Goal: Information Seeking & Learning: Learn about a topic

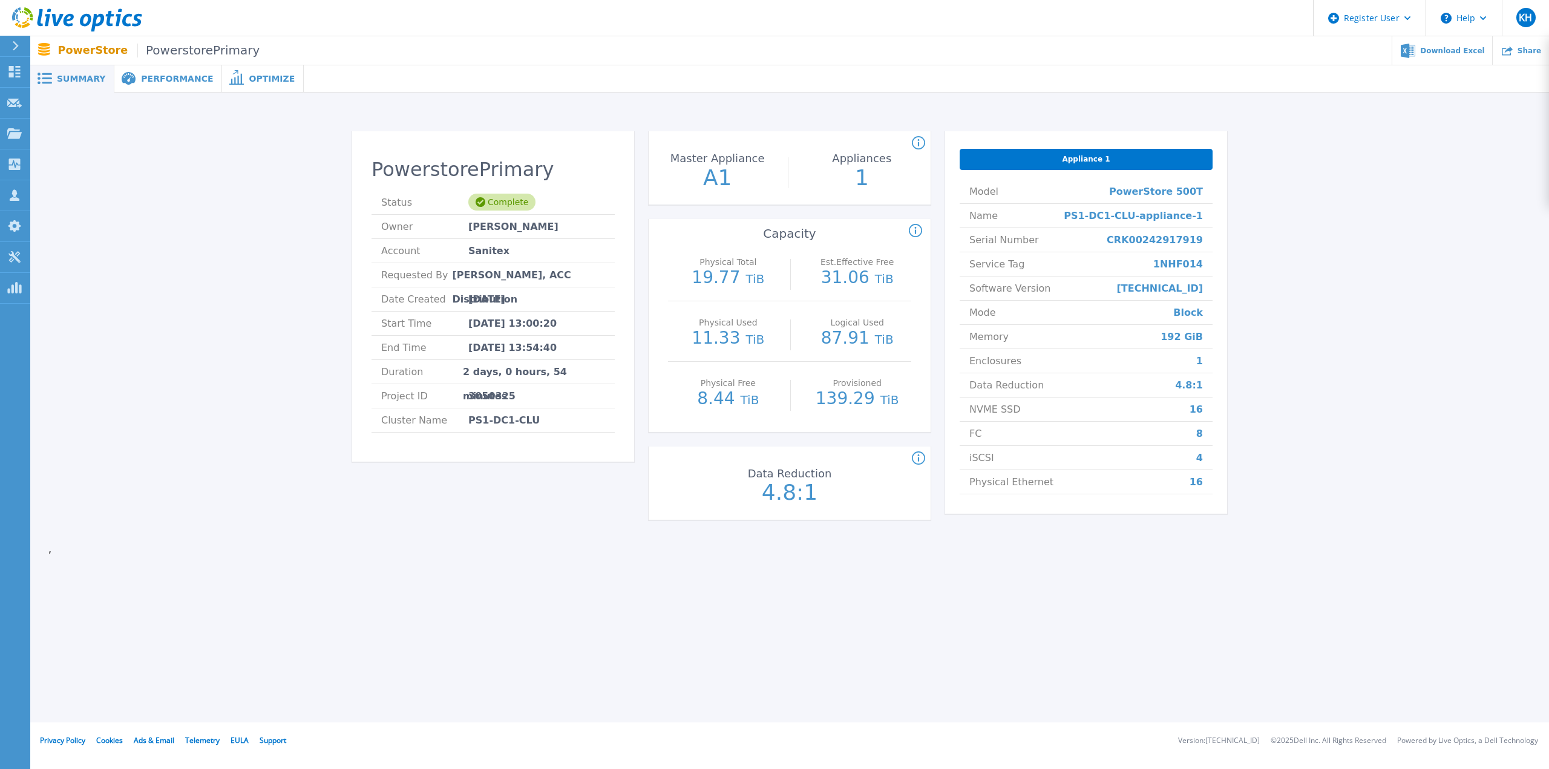
click at [1356, 350] on div "PowerstorePrimary Status Complete Owner Egidijus Zem Account Sanitex Requested …" at bounding box center [789, 328] width 1483 height 432
click at [1549, 80] on div at bounding box center [926, 78] width 1245 height 27
click at [1334, 372] on div "PowerstorePrimary Status Complete Owner Egidijus Zem Account Sanitex Requested …" at bounding box center [789, 328] width 1483 height 432
click at [1489, 136] on div "PowerstorePrimary Status Complete Owner Egidijus Zem Account Sanitex Requested …" at bounding box center [789, 328] width 1483 height 432
click at [981, 612] on div "Summary Performance Optimize PowerstorePrimary Status Complete Owner Egidijus Z…" at bounding box center [789, 361] width 1519 height 723
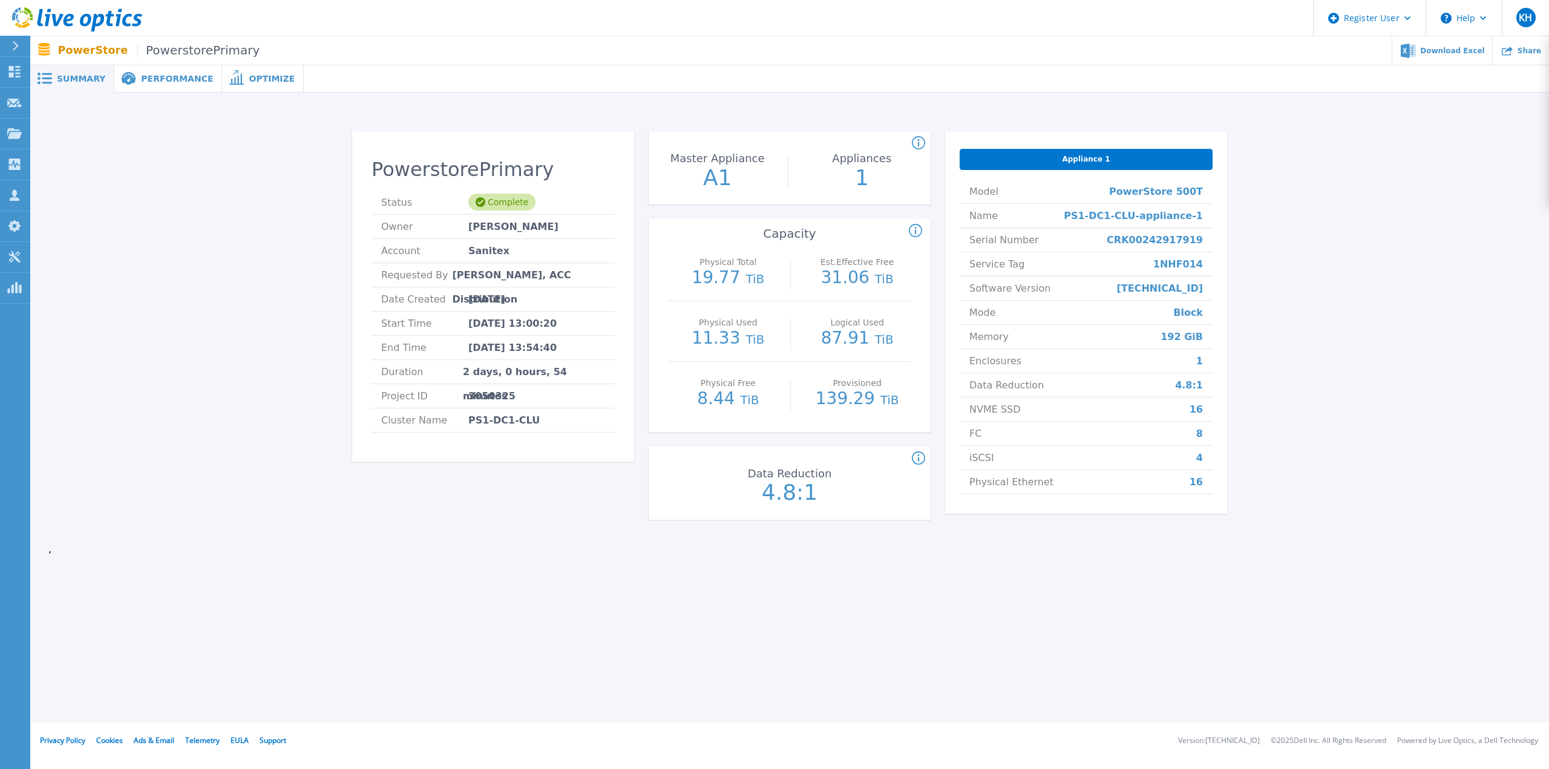
click at [455, 614] on div "Summary Performance Optimize PowerstorePrimary Status Complete Owner Egidijus Z…" at bounding box center [789, 361] width 1519 height 723
click at [168, 74] on span "Performance" at bounding box center [177, 78] width 72 height 8
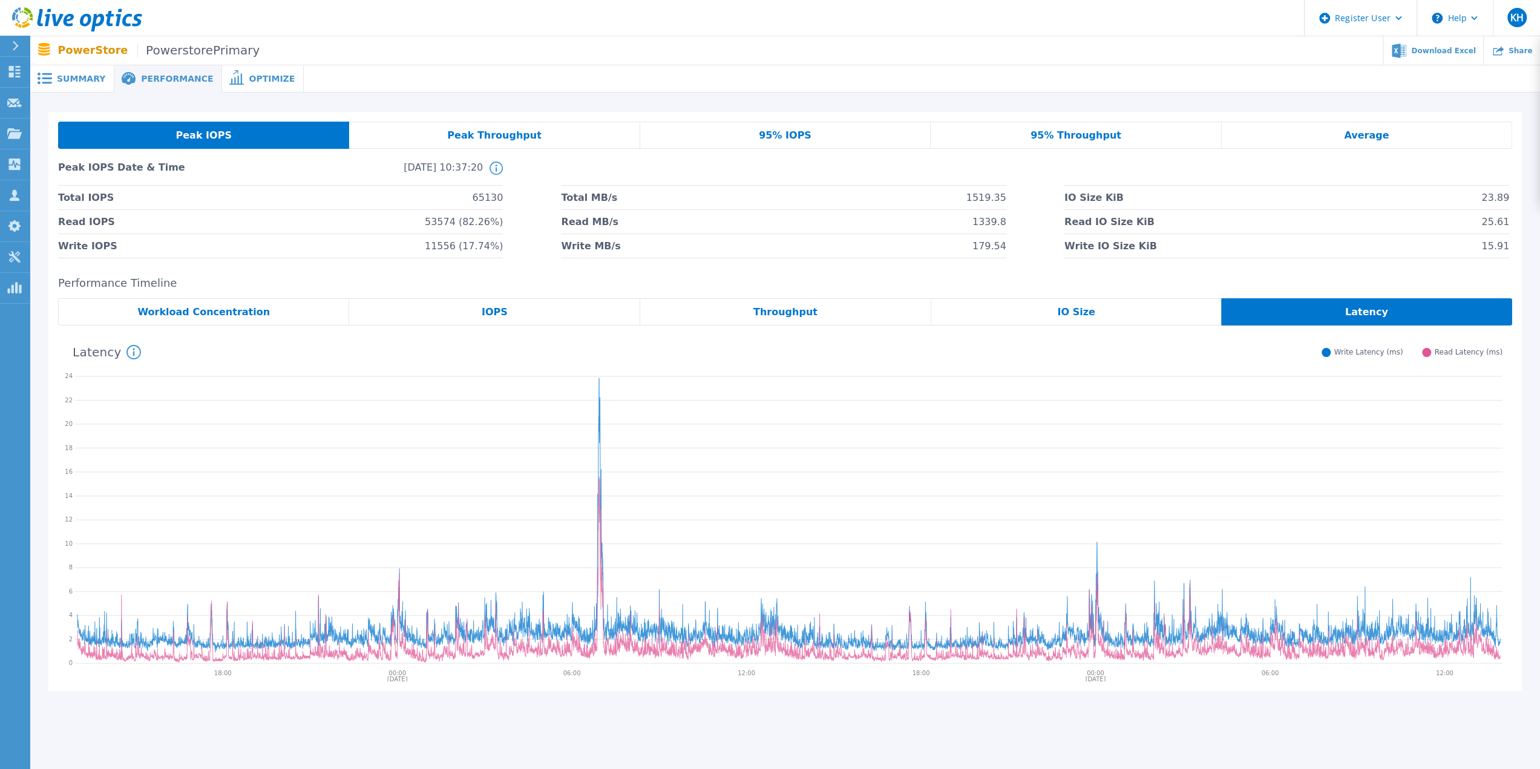
click at [287, 301] on div "Workload Concentration" at bounding box center [203, 311] width 291 height 27
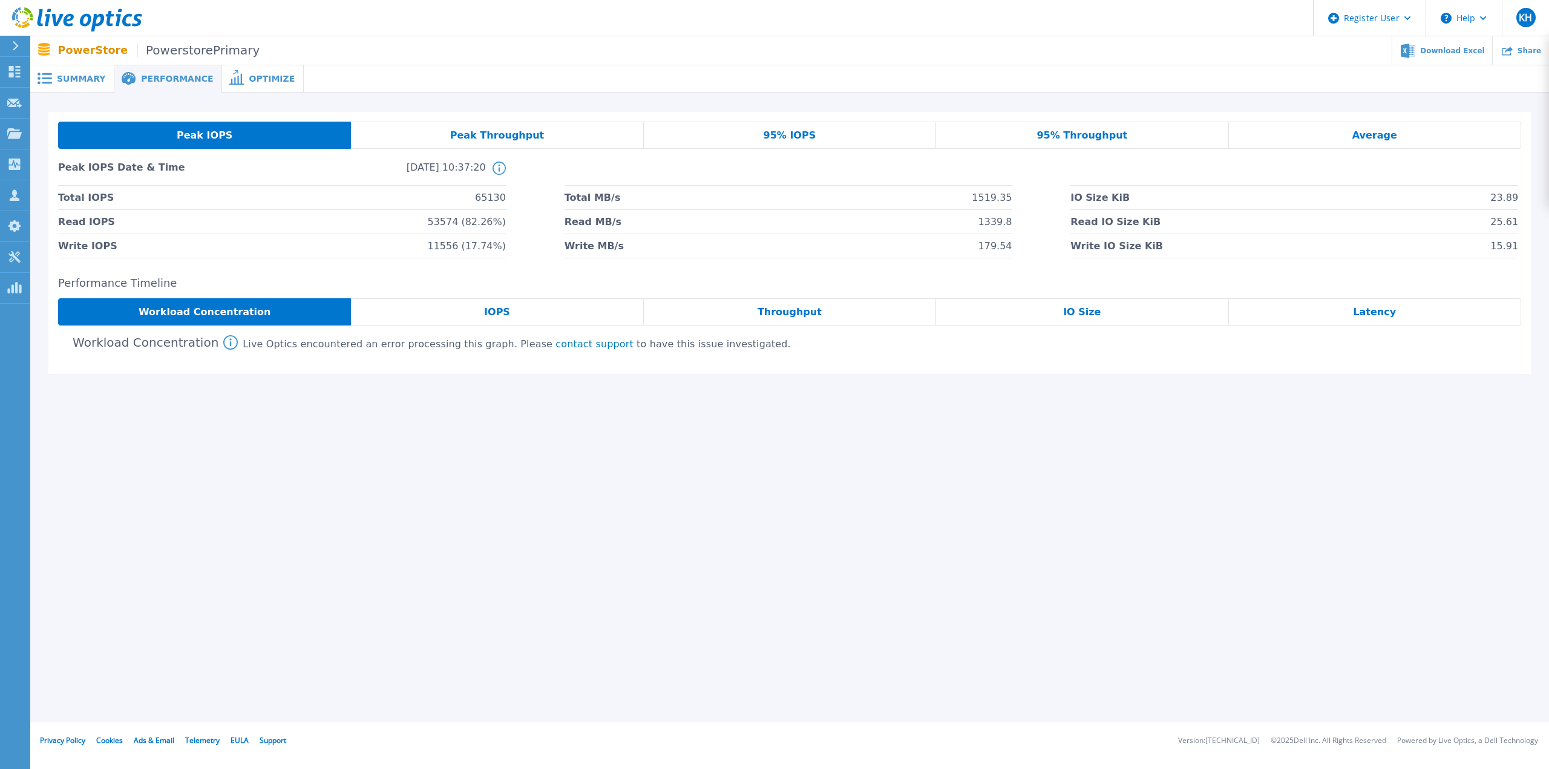
click at [526, 307] on div "IOPS" at bounding box center [497, 311] width 292 height 27
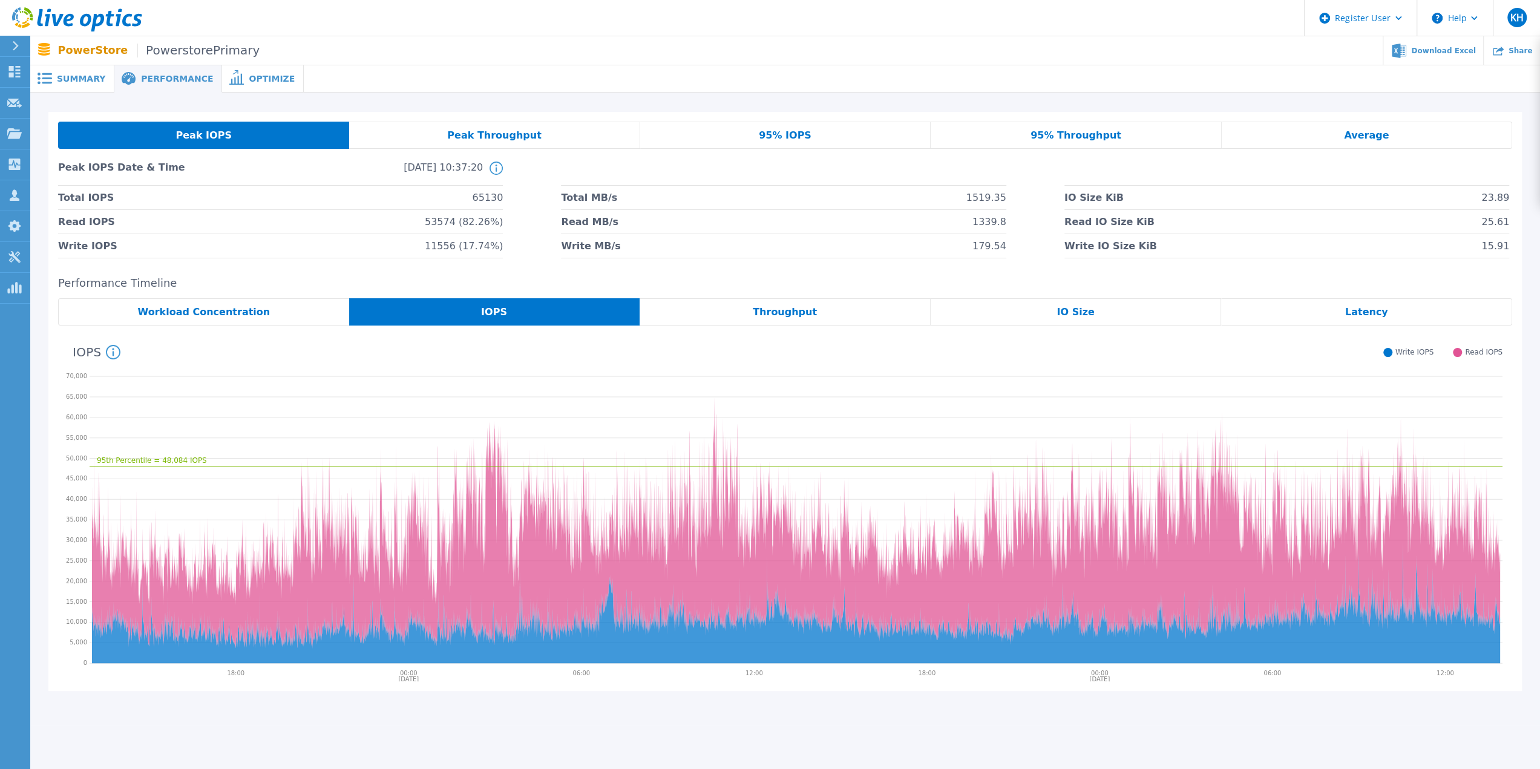
click at [78, 78] on span "Summary" at bounding box center [81, 78] width 48 height 8
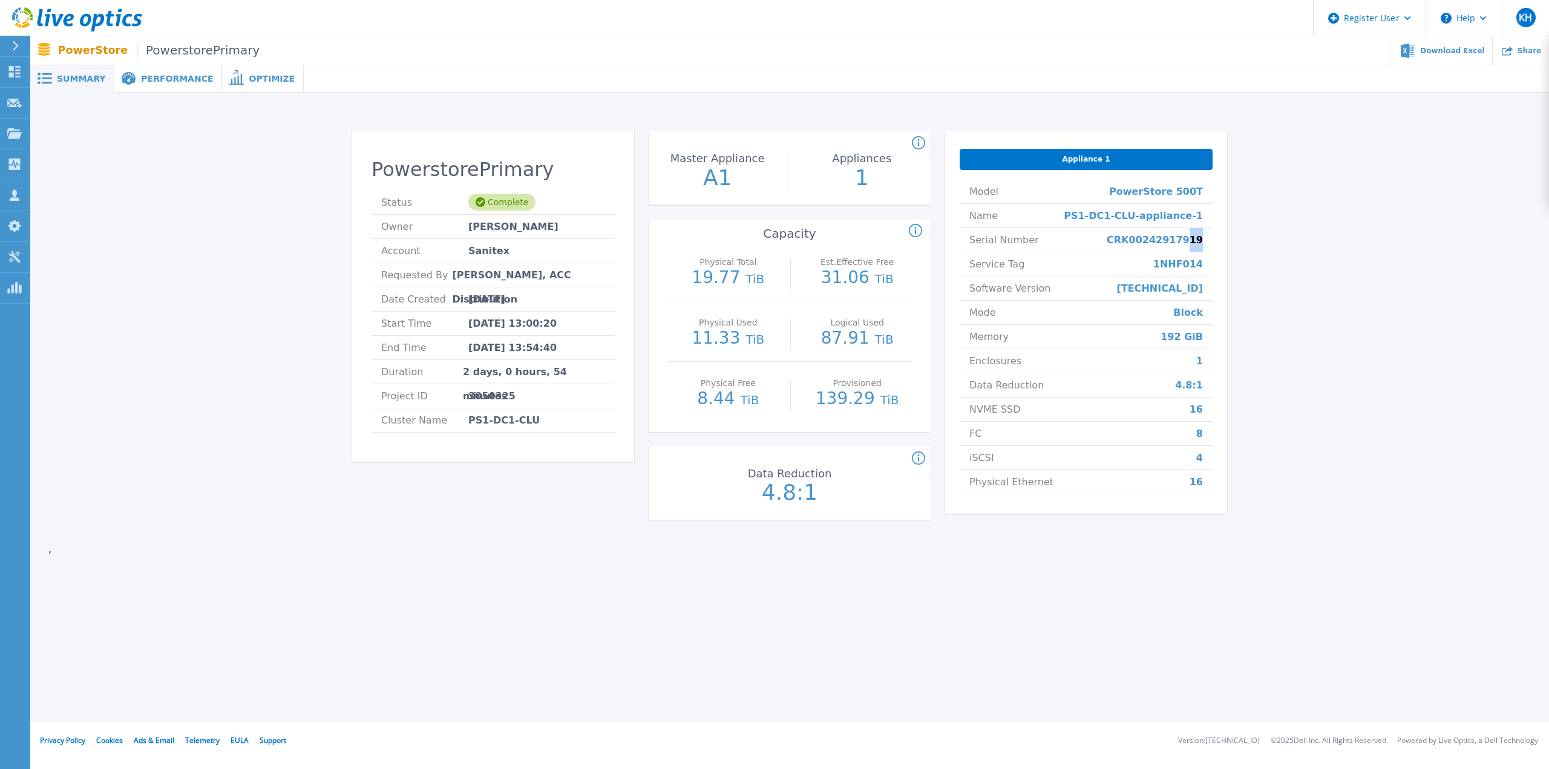
drag, startPoint x: 1207, startPoint y: 238, endPoint x: 1195, endPoint y: 241, distance: 12.5
click at [1195, 241] on li "Serial Number CRK00242917919" at bounding box center [1086, 240] width 253 height 24
click at [171, 75] on span "Performance" at bounding box center [177, 78] width 72 height 8
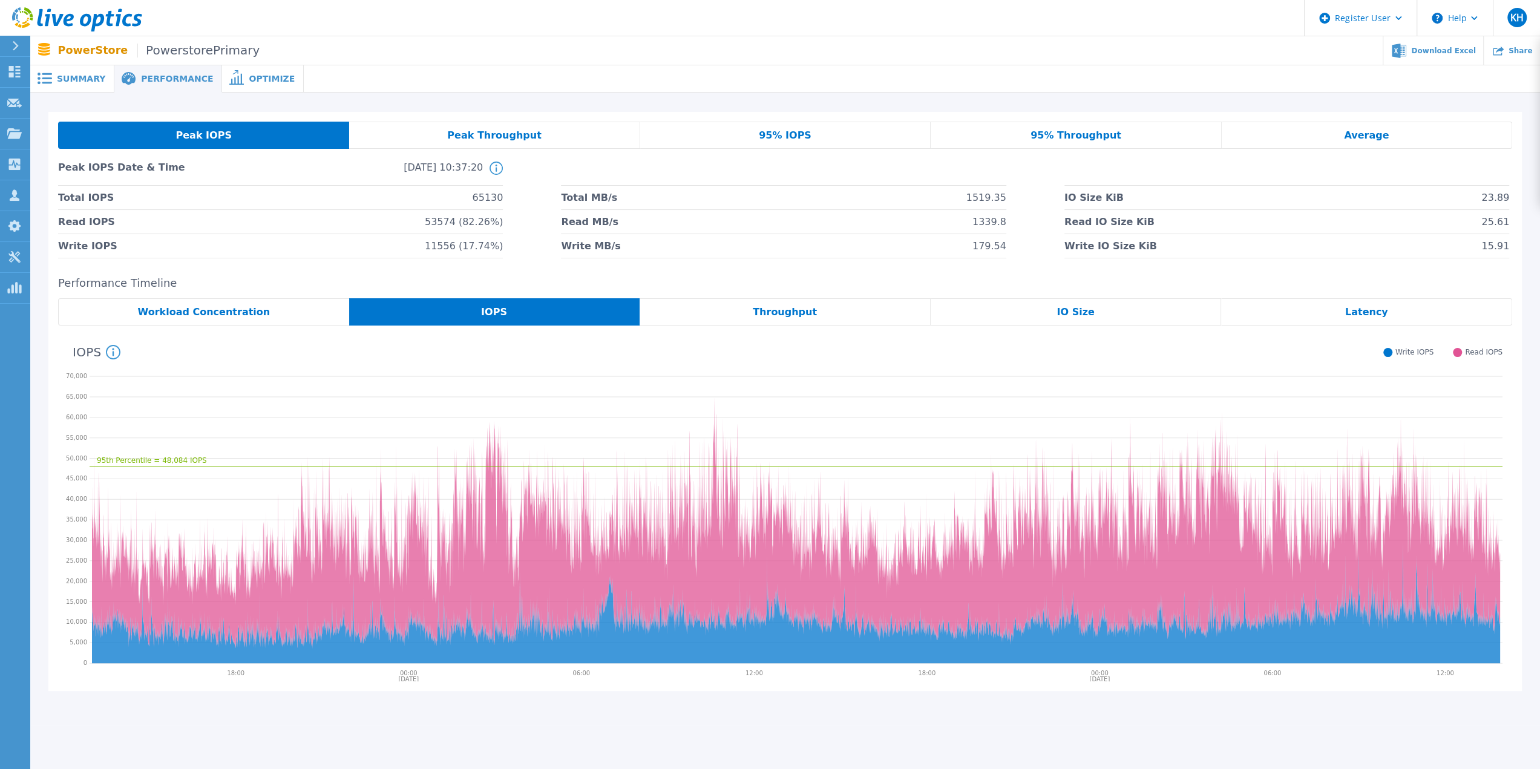
click at [159, 65] on nav "PowerStore PowerstorePrimary Download Excel Share" at bounding box center [785, 50] width 1510 height 29
click at [1327, 313] on div "Latency" at bounding box center [1366, 311] width 291 height 27
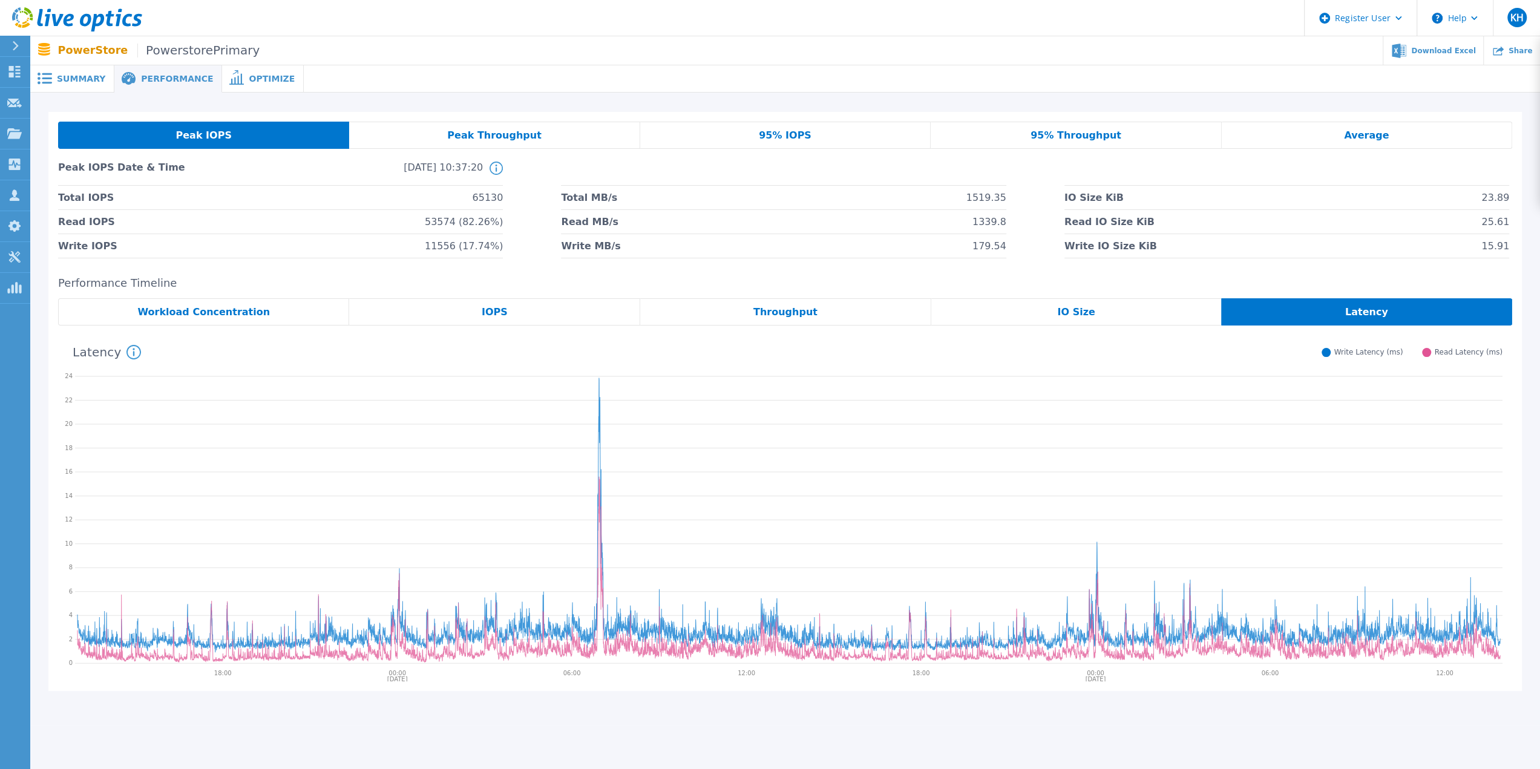
click at [64, 77] on span "Summary" at bounding box center [81, 78] width 48 height 8
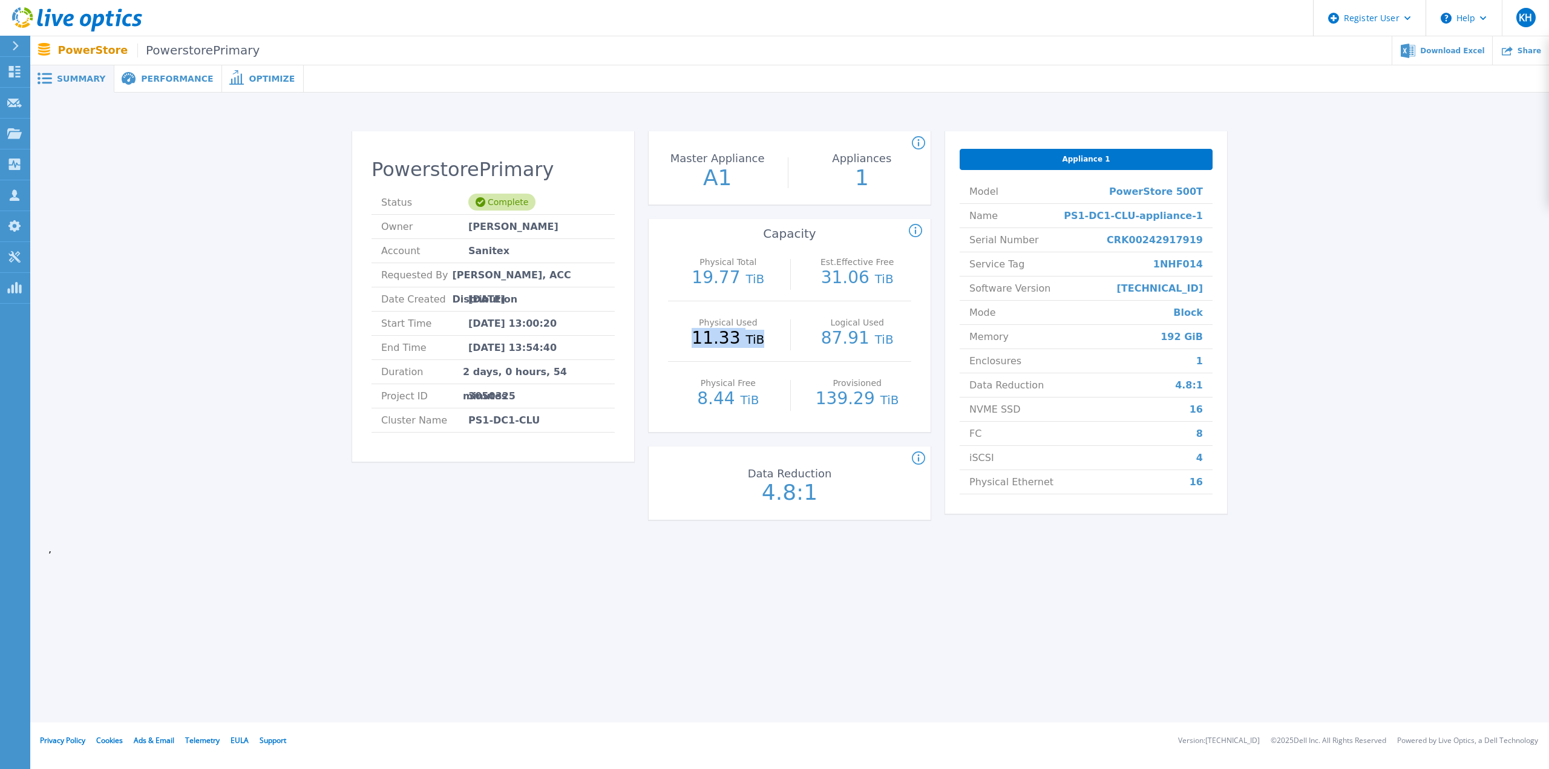
drag, startPoint x: 698, startPoint y: 340, endPoint x: 761, endPoint y: 343, distance: 62.4
click at [761, 343] on p "11.33 TiB" at bounding box center [728, 339] width 108 height 18
drag, startPoint x: 827, startPoint y: 340, endPoint x: 887, endPoint y: 344, distance: 60.1
click at [887, 344] on p "87.91 TiB" at bounding box center [857, 339] width 108 height 18
click at [180, 70] on div "Performance" at bounding box center [168, 78] width 108 height 27
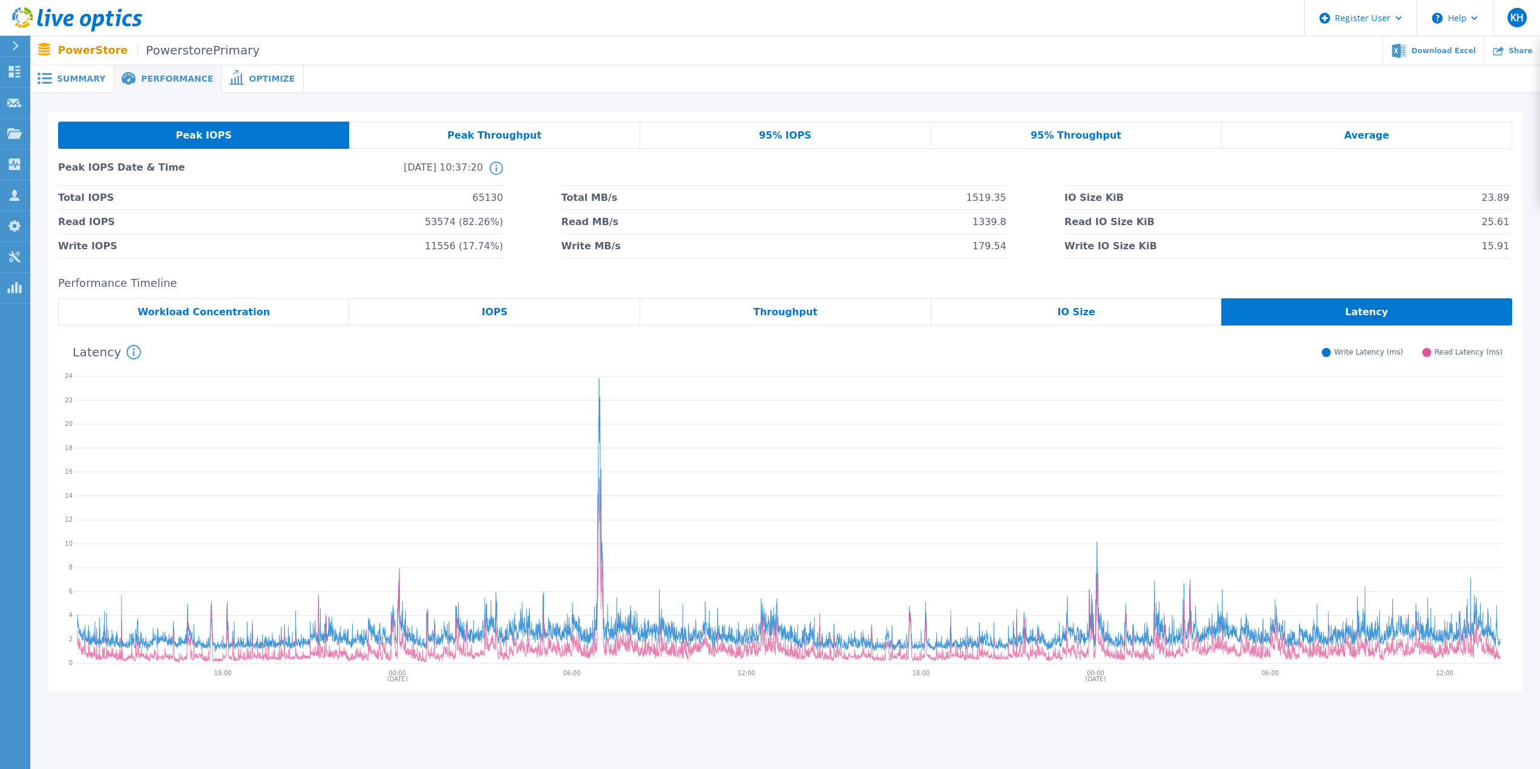
click at [69, 71] on div "Summary" at bounding box center [72, 78] width 84 height 27
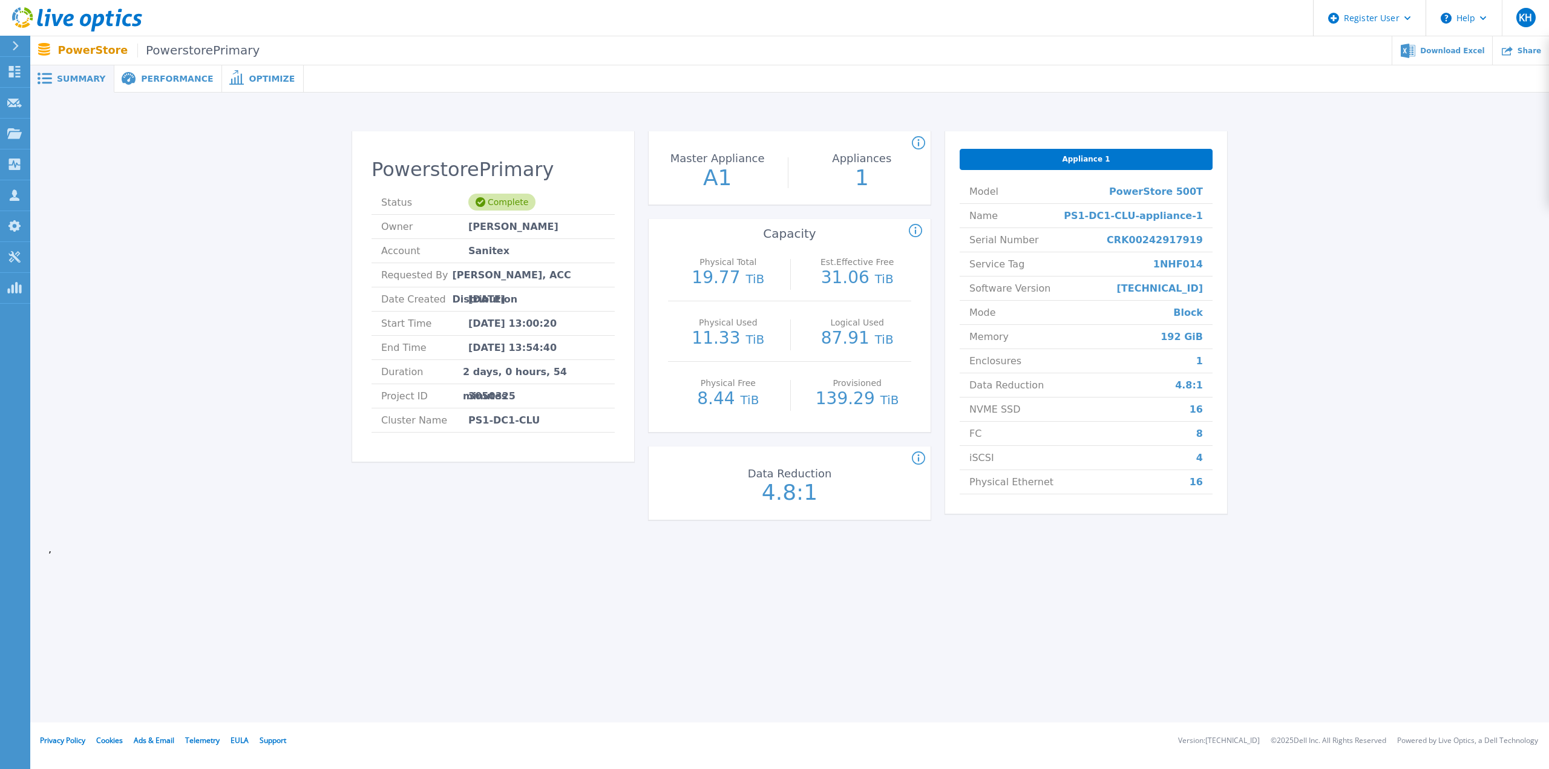
click at [144, 71] on div "Performance" at bounding box center [168, 78] width 108 height 27
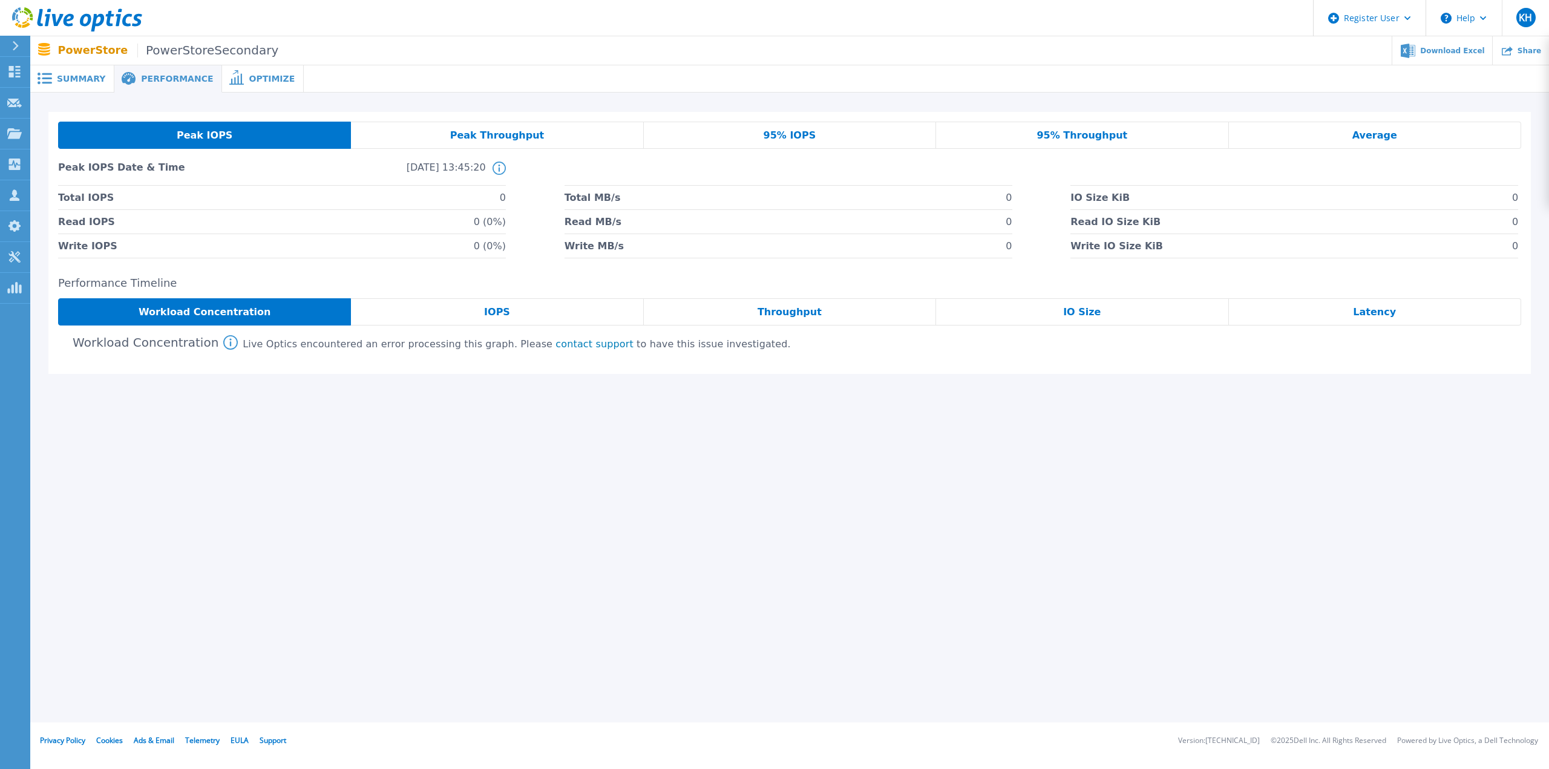
drag, startPoint x: 500, startPoint y: 314, endPoint x: 591, endPoint y: 299, distance: 92.0
click at [500, 314] on span "IOPS" at bounding box center [497, 312] width 26 height 10
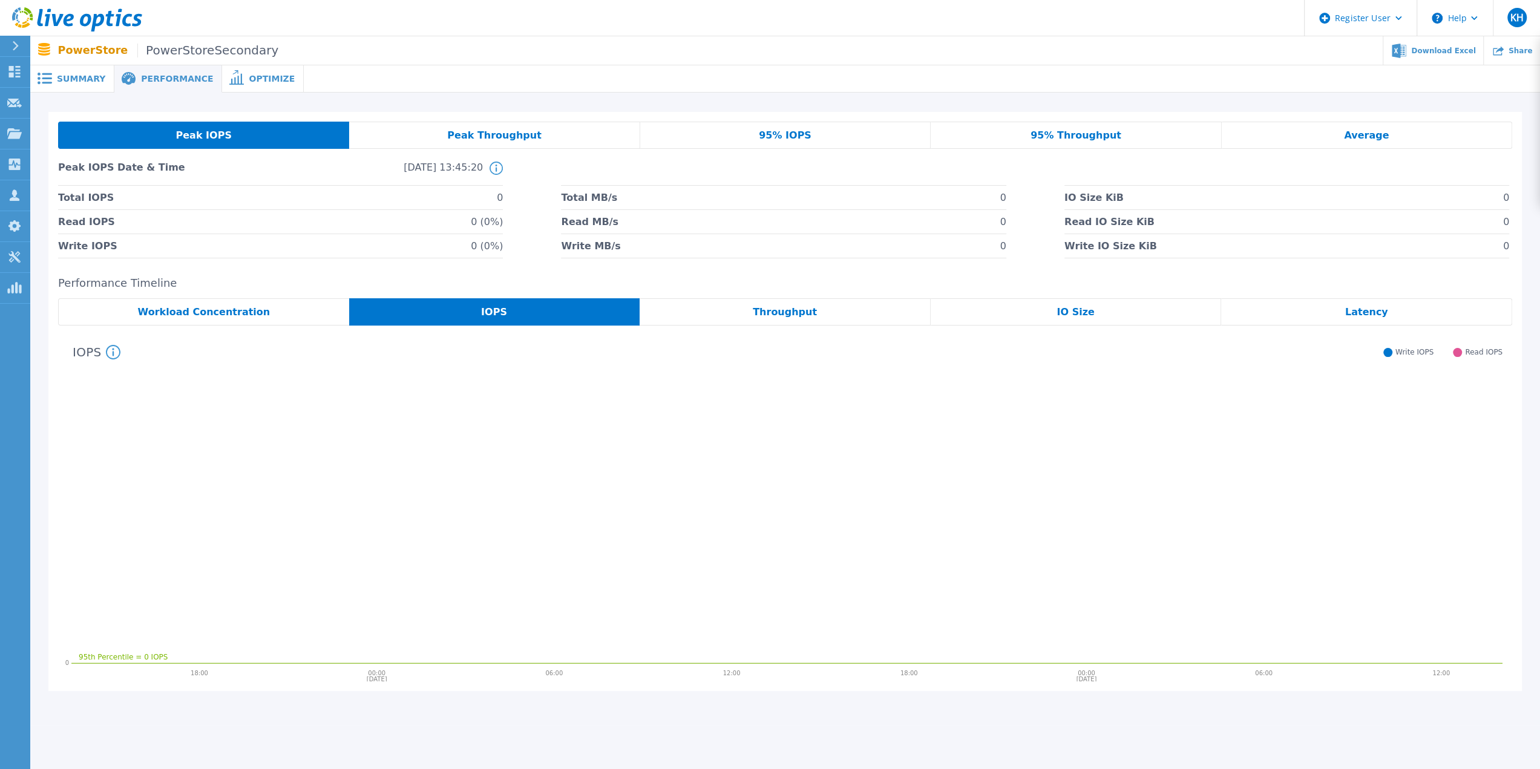
click at [724, 309] on div "Throughput" at bounding box center [785, 311] width 291 height 27
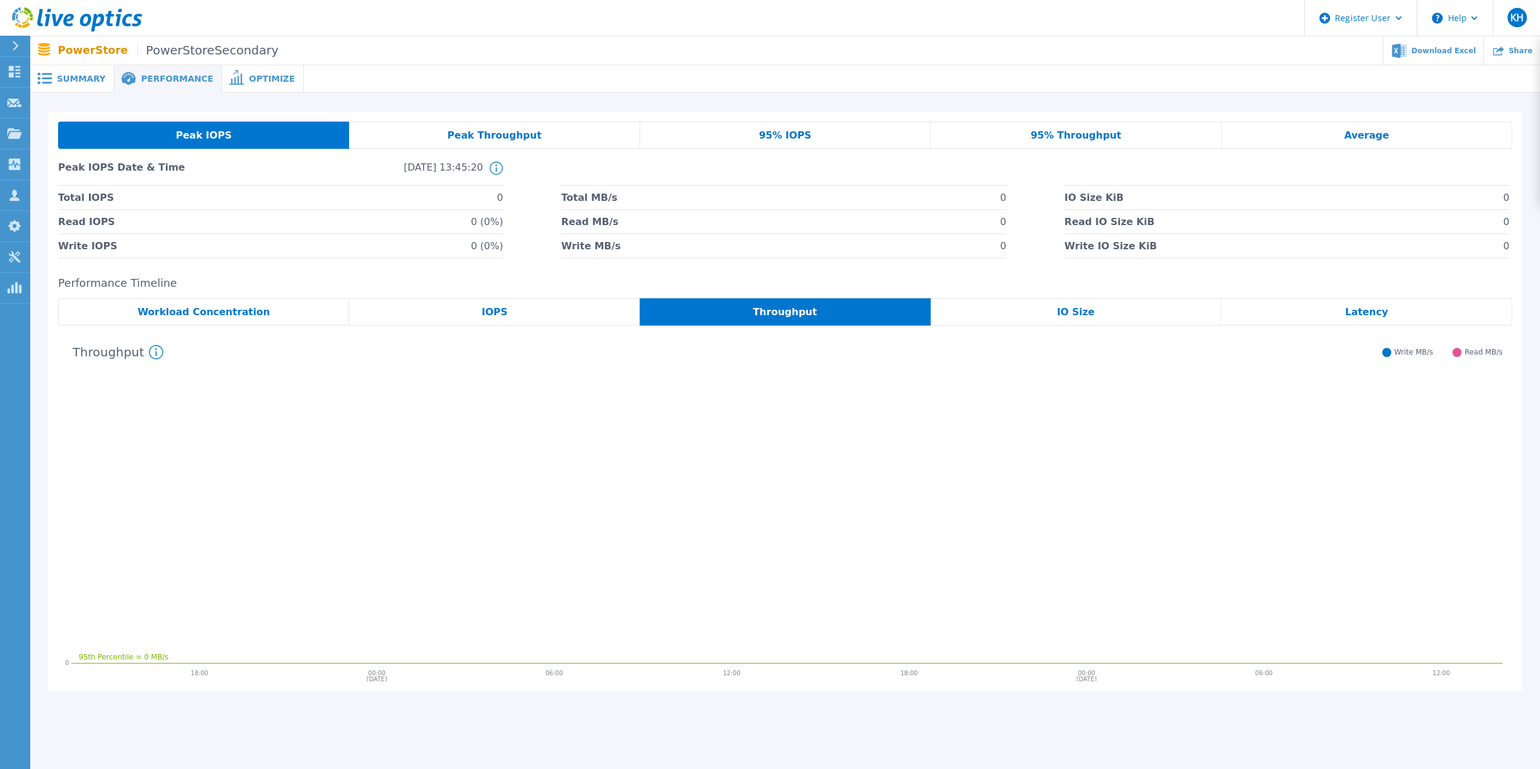
click at [1014, 313] on div "IO Size" at bounding box center [1076, 311] width 291 height 27
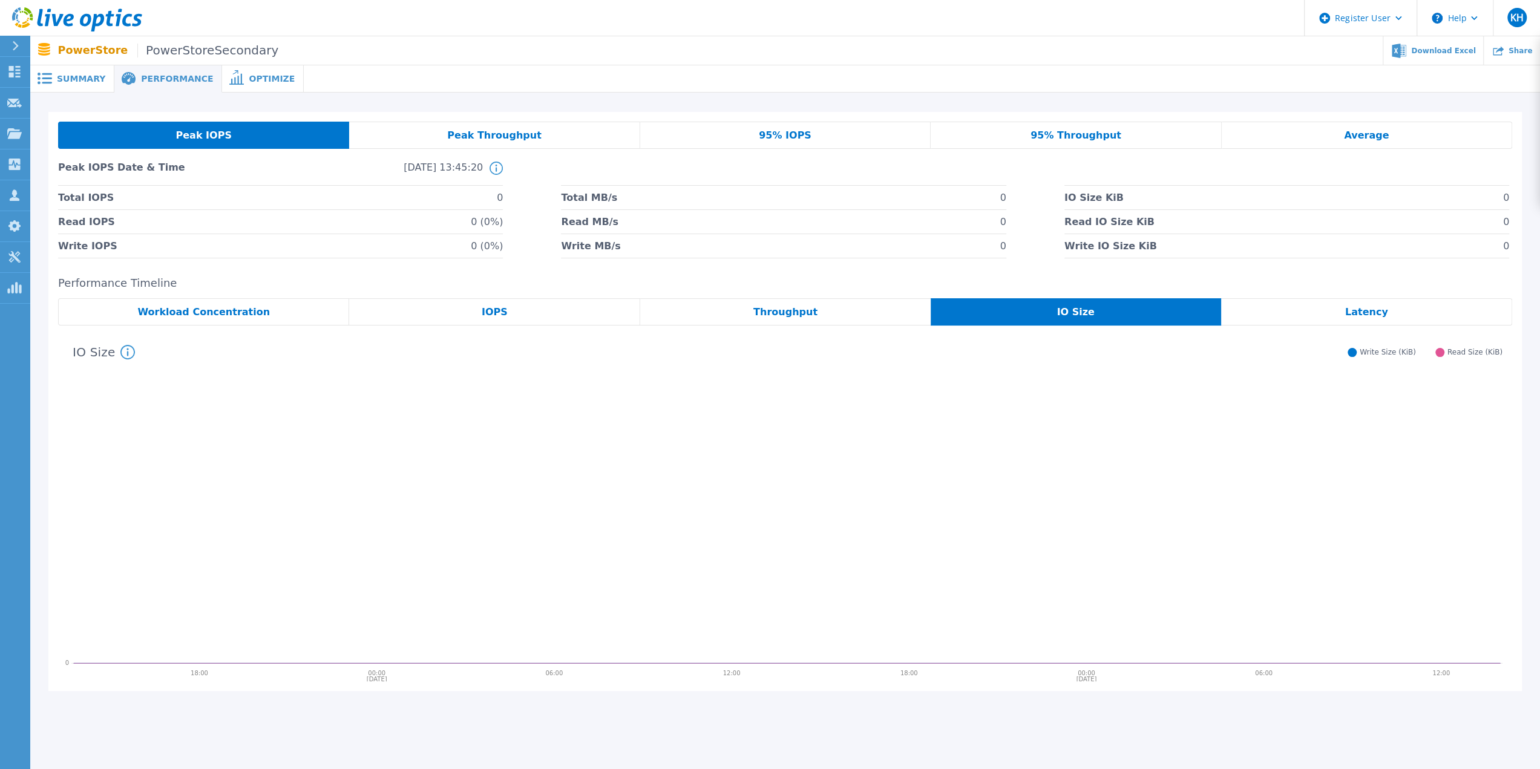
click at [1353, 317] on span "Latency" at bounding box center [1366, 312] width 43 height 10
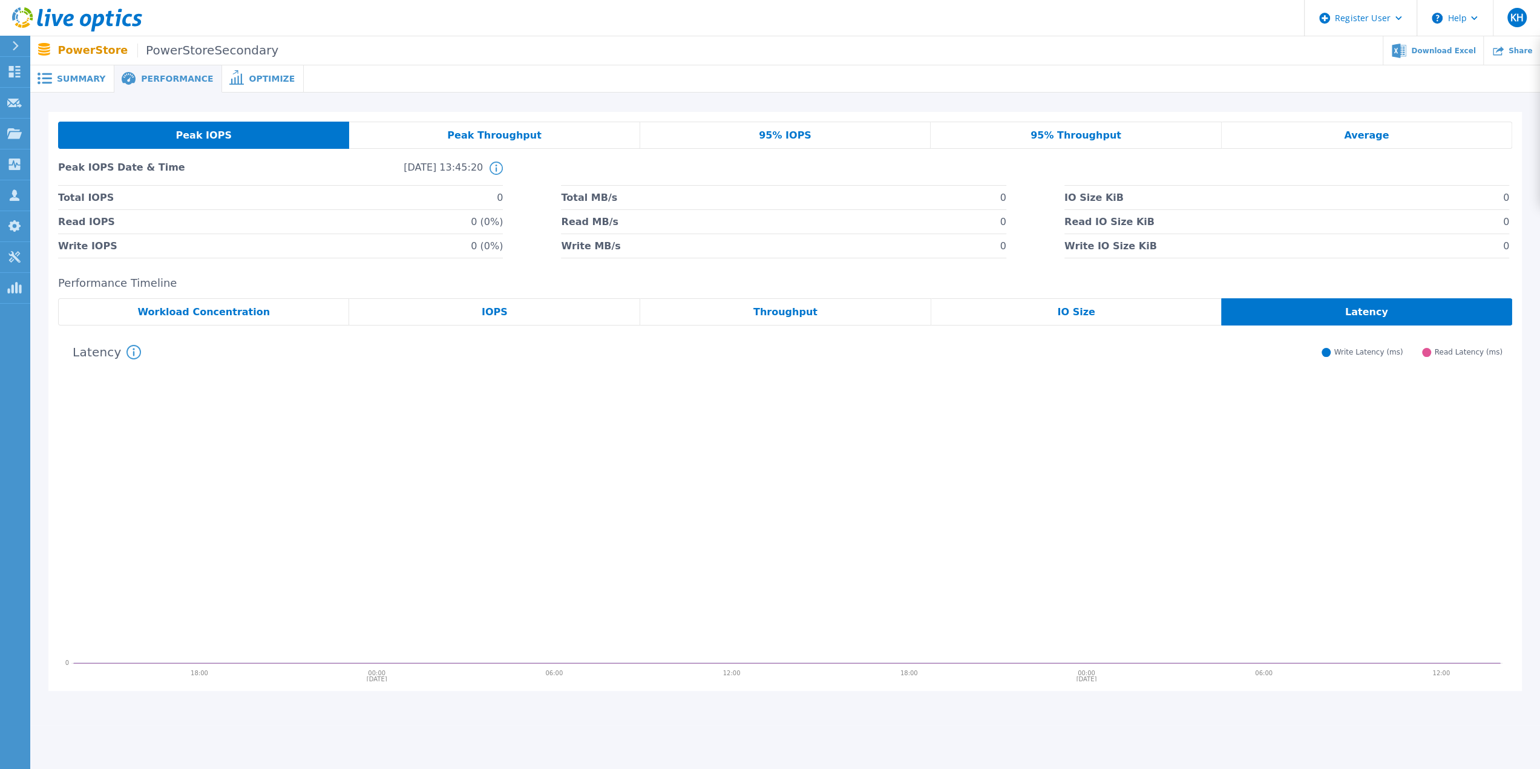
drag, startPoint x: 1074, startPoint y: 318, endPoint x: 1049, endPoint y: 315, distance: 24.4
click at [1072, 317] on span "IO Size" at bounding box center [1076, 312] width 38 height 10
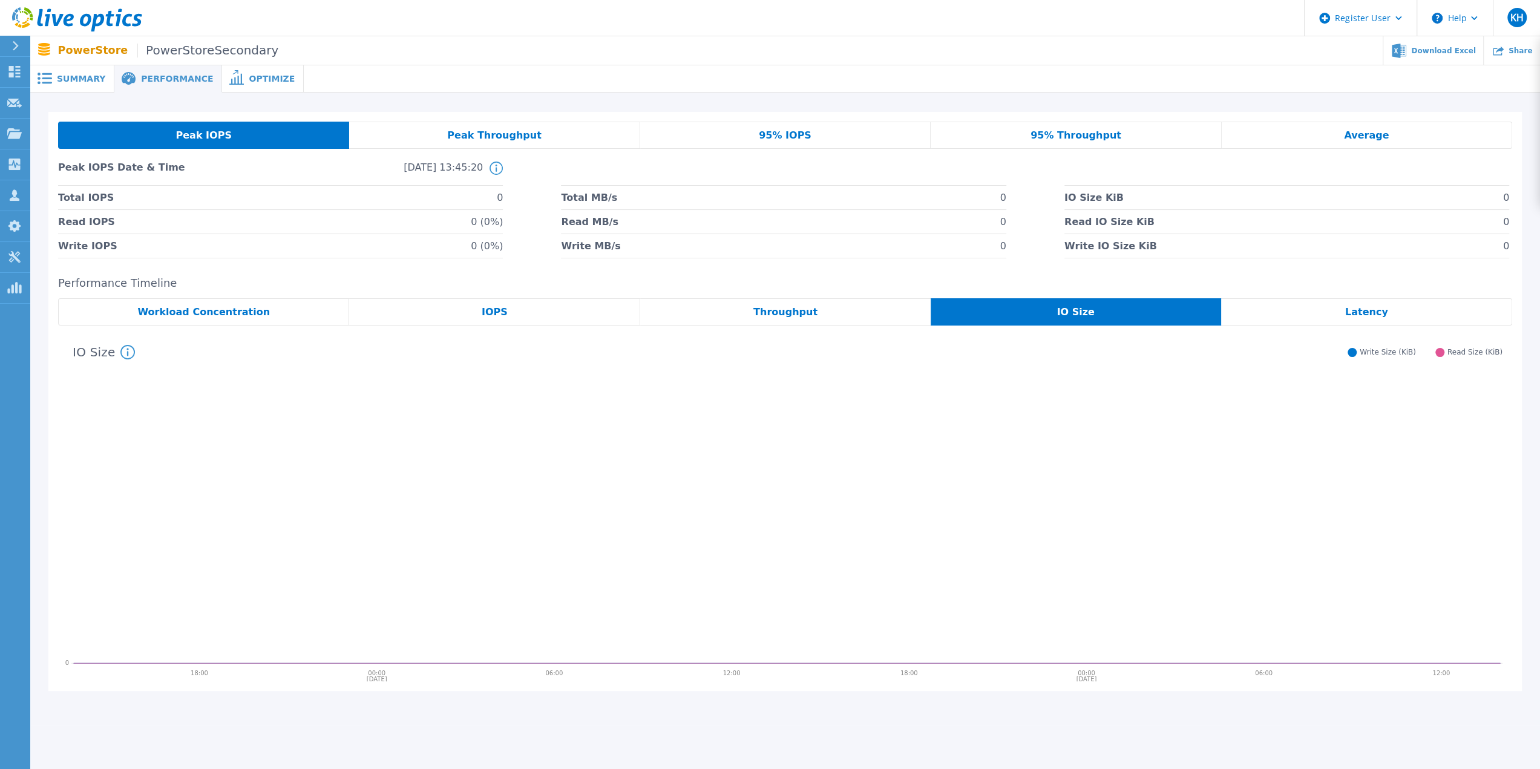
click at [778, 319] on div "Throughput" at bounding box center [785, 311] width 290 height 27
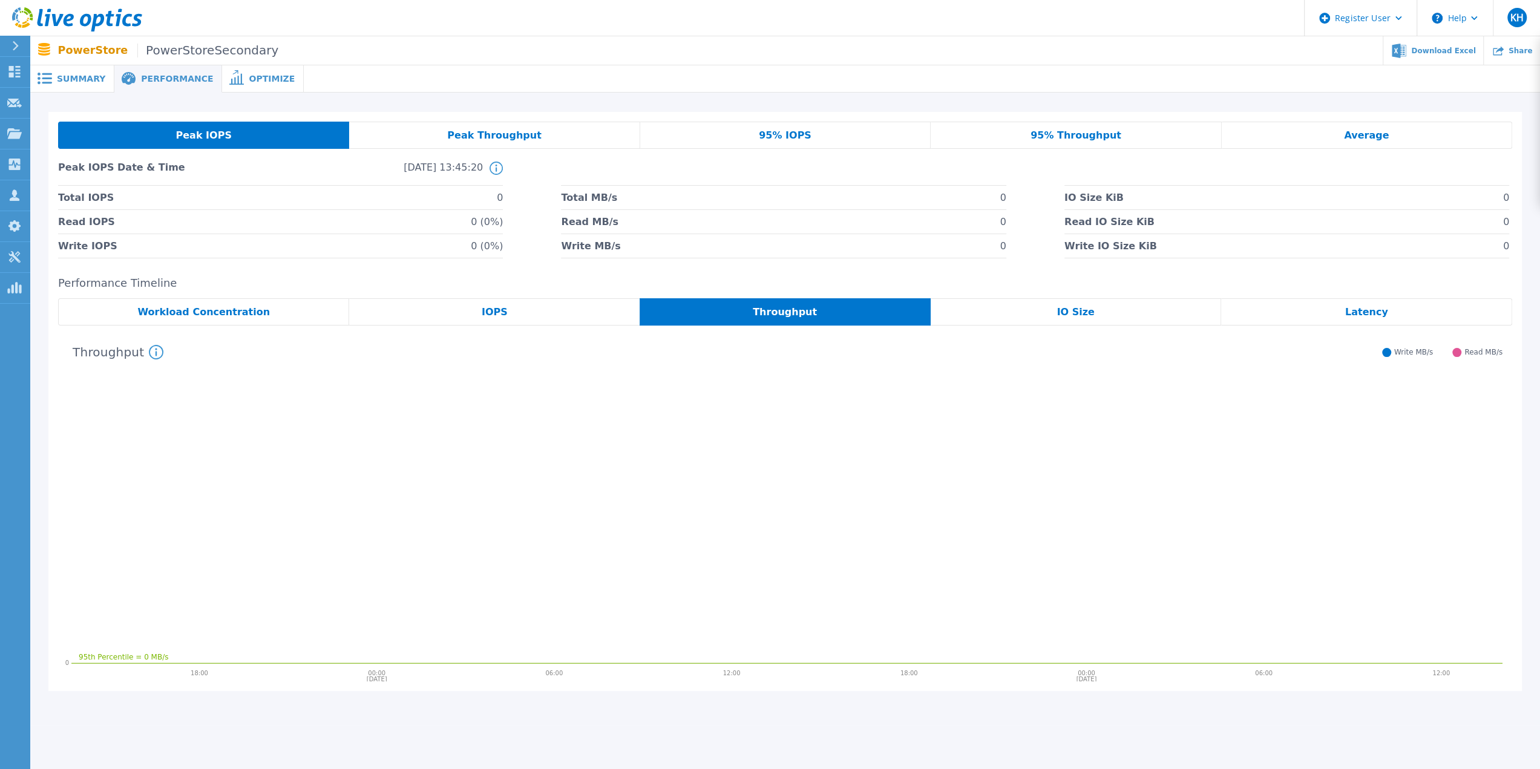
click at [519, 316] on div "IOPS" at bounding box center [494, 311] width 290 height 27
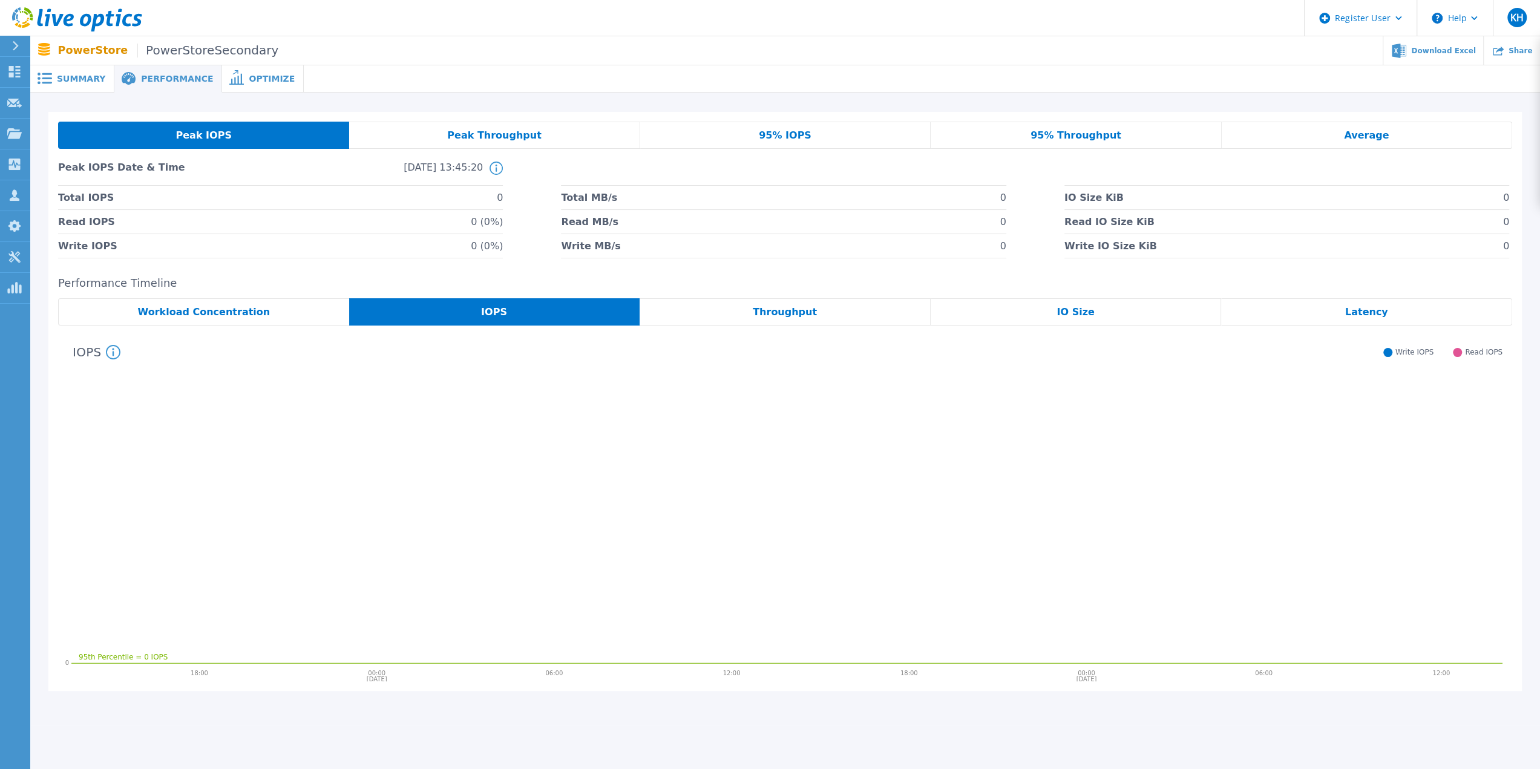
click at [300, 308] on div "Workload Concentration" at bounding box center [203, 311] width 291 height 27
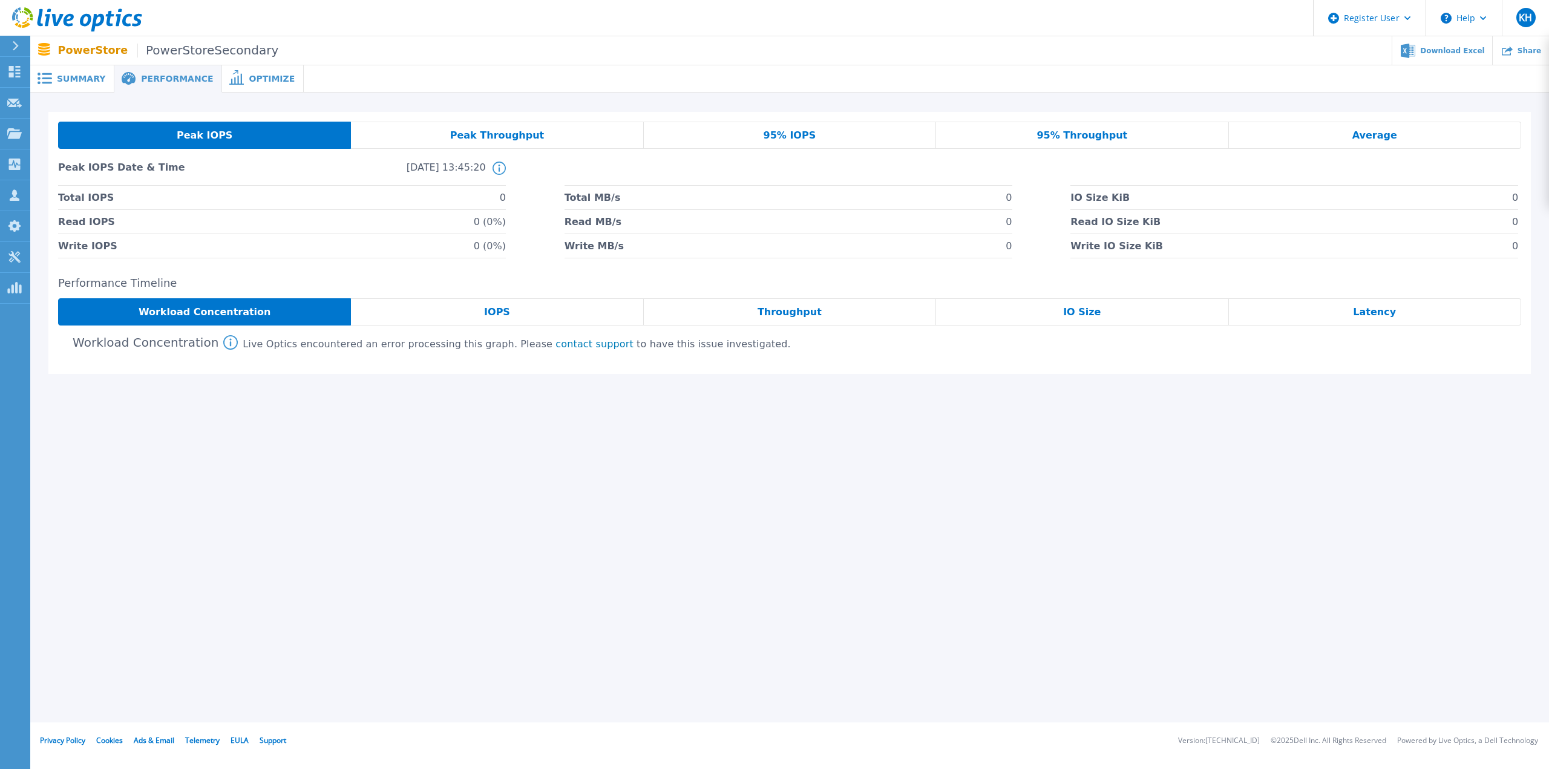
click at [83, 83] on span "Summary" at bounding box center [81, 78] width 48 height 8
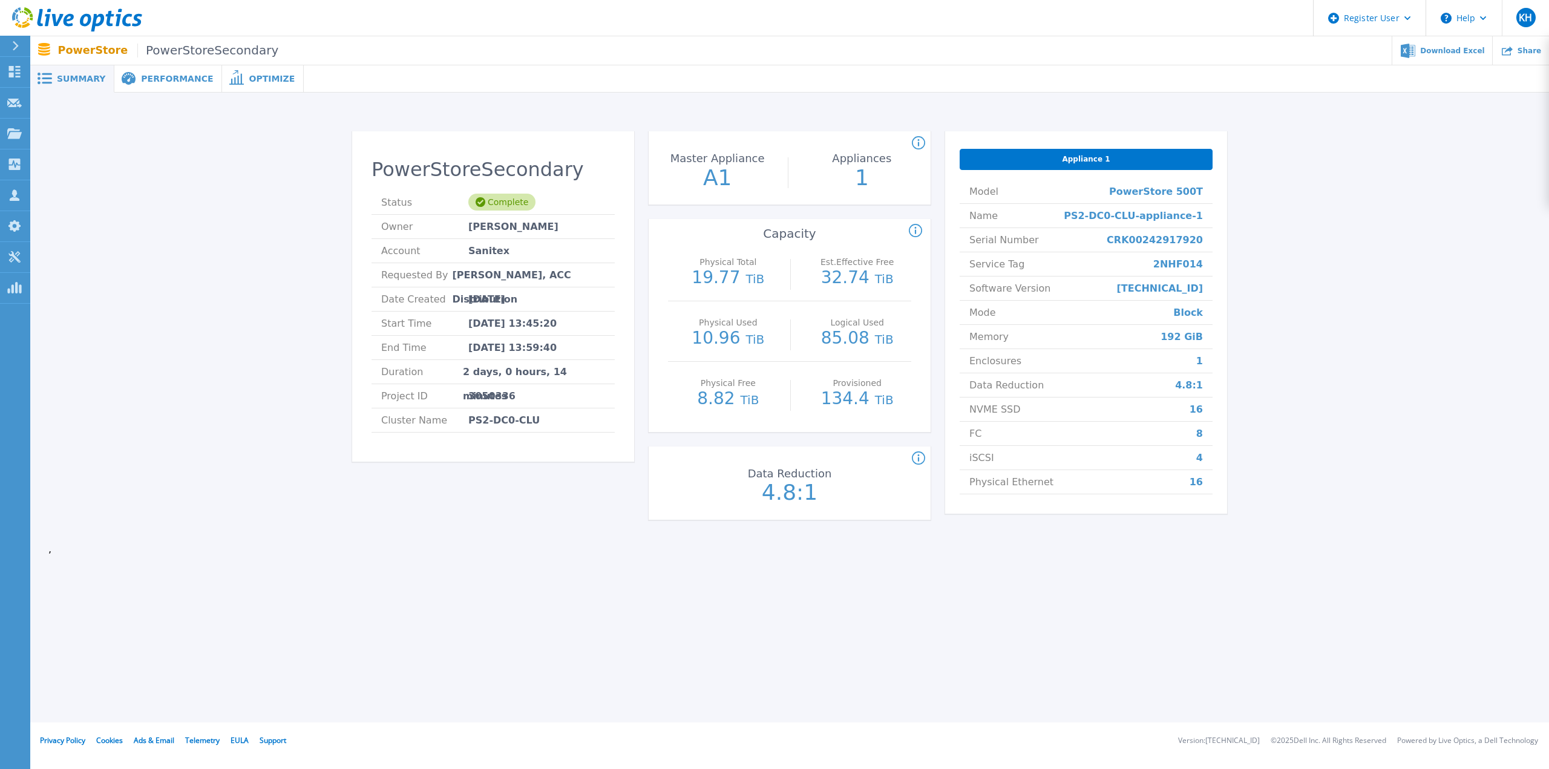
click at [1037, 29] on header "Register User Help KH Dell User Kalman Horvath Kalman.Horvath@Dell.com Dell My …" at bounding box center [774, 18] width 1549 height 36
click at [842, 79] on div at bounding box center [926, 78] width 1245 height 27
click at [246, 159] on div "PowerStoreSecondary Status Complete Owner Egidijus Zem Account Sanitex Requeste…" at bounding box center [789, 328] width 1483 height 432
click at [178, 339] on div "PowerStoreSecondary Status Complete Owner Egidijus Zem Account Sanitex Requeste…" at bounding box center [789, 328] width 1483 height 432
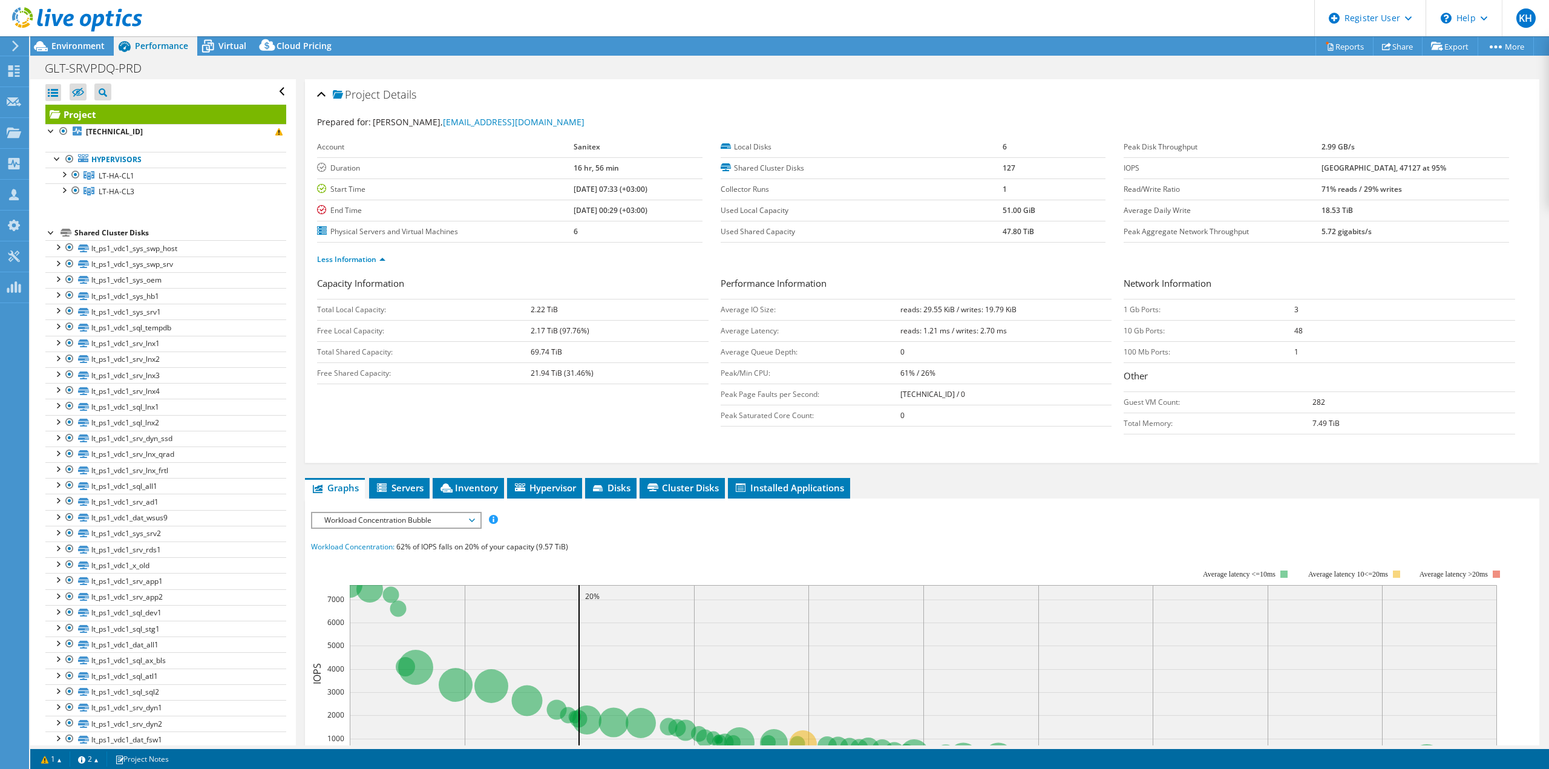
select select "USD"
drag, startPoint x: 1334, startPoint y: 188, endPoint x: 1469, endPoint y: 191, distance: 135.6
click at [1469, 191] on tr "Read/Write Ratio 71% reads / 29% writes" at bounding box center [1316, 189] width 385 height 21
drag, startPoint x: 1446, startPoint y: 170, endPoint x: 1327, endPoint y: 177, distance: 120.0
click at [1327, 177] on tbody "Peak Disk Throughput 2.99 GB/s IOPS 55323 at Peak, 47127 at 95% Read/Write Rati…" at bounding box center [1316, 190] width 385 height 106
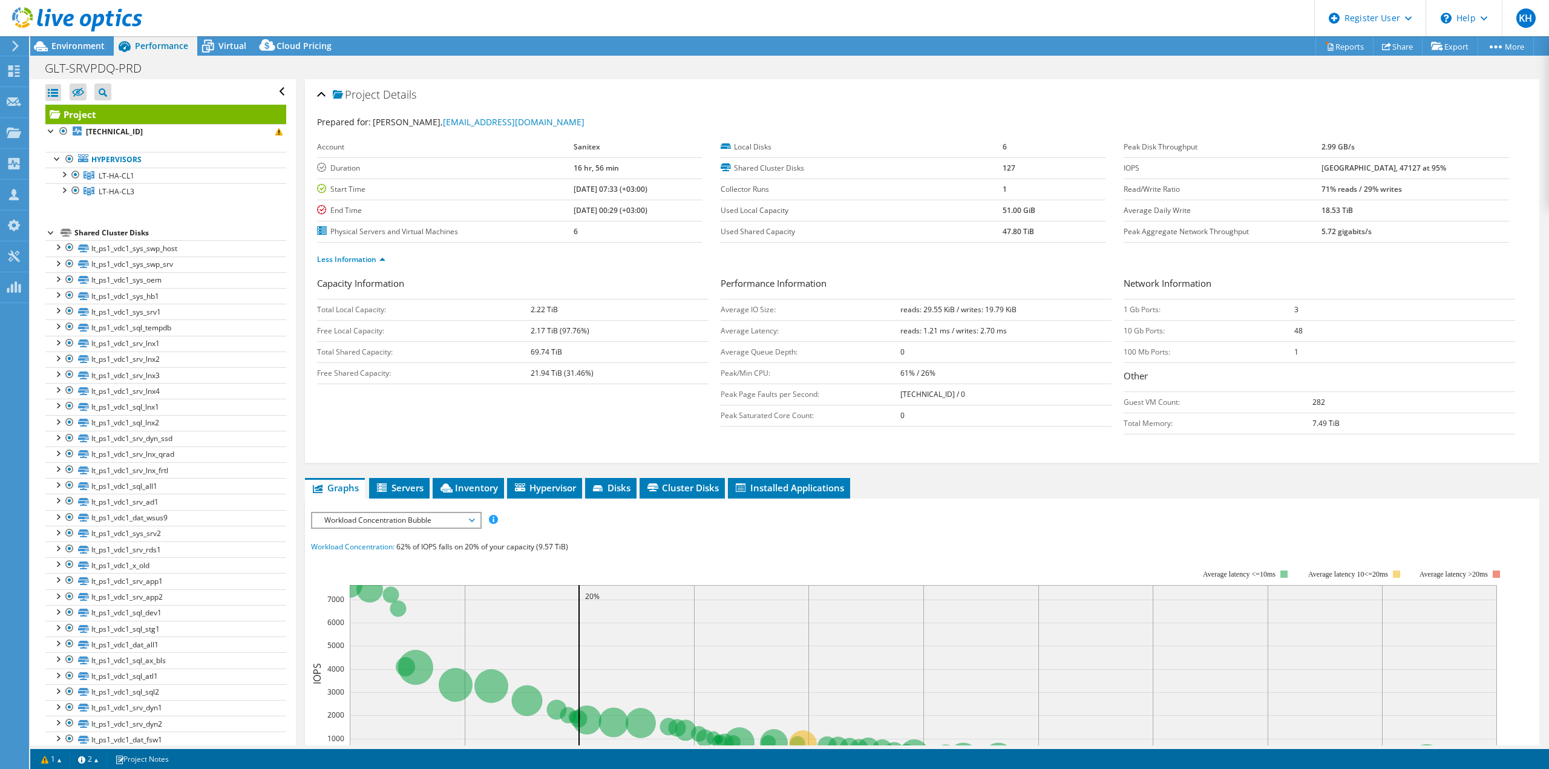
drag, startPoint x: 894, startPoint y: 305, endPoint x: 1017, endPoint y: 306, distance: 122.3
click at [1017, 306] on tr "Average IO Size: reads: 29.55 KiB / writes: 19.79 KiB" at bounding box center [917, 309] width 392 height 21
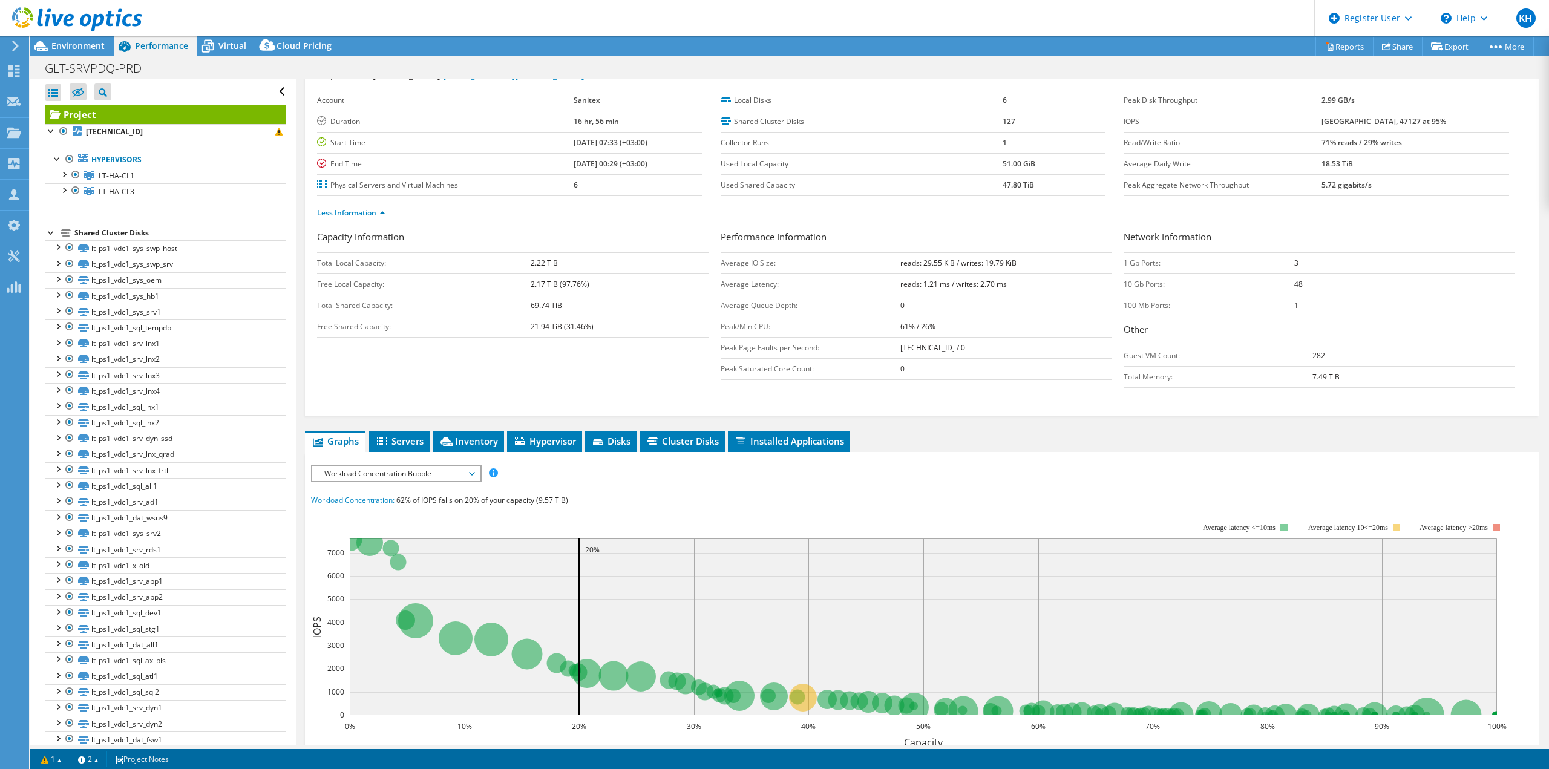
scroll to position [61, 0]
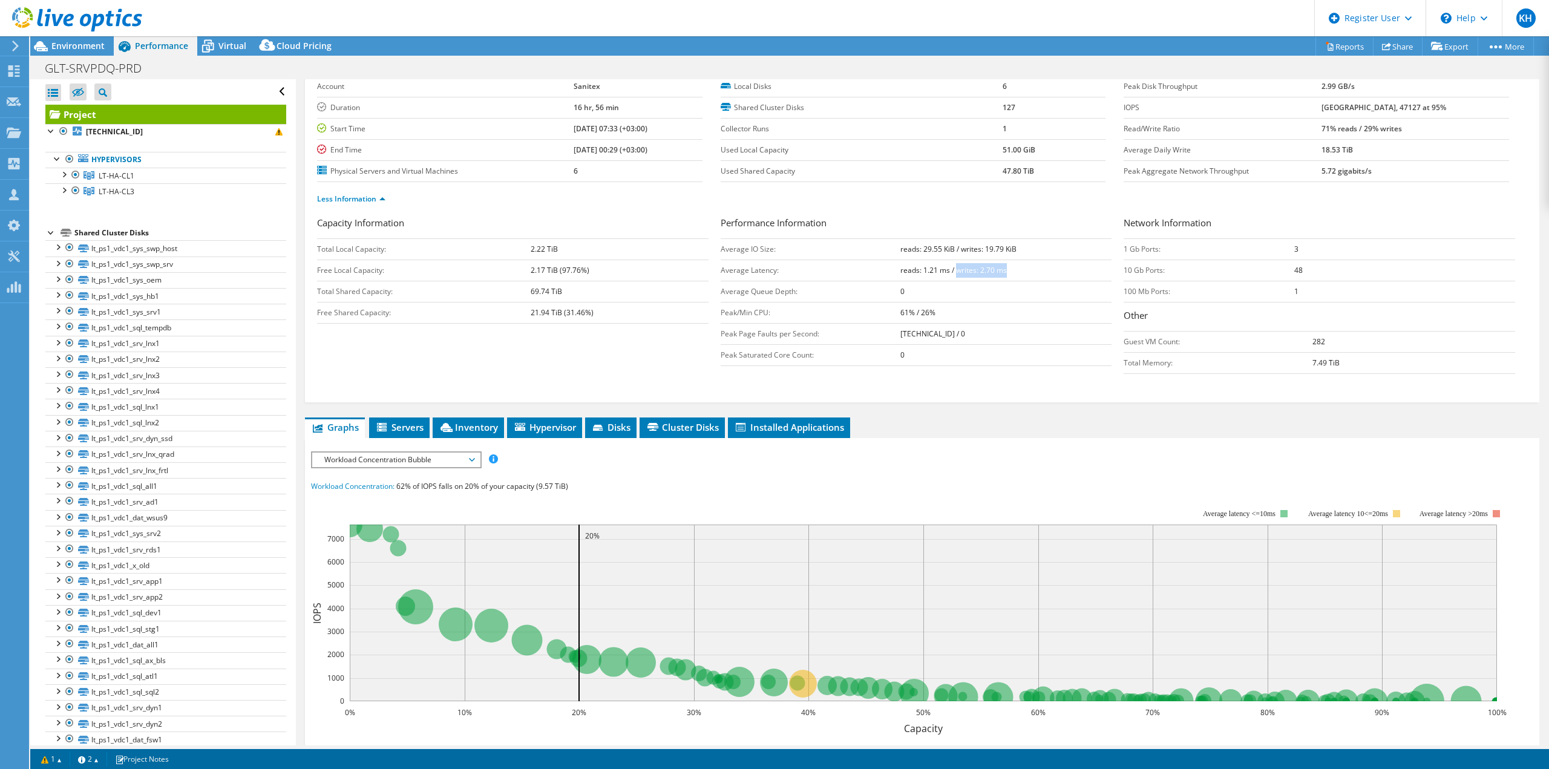
drag, startPoint x: 1005, startPoint y: 267, endPoint x: 951, endPoint y: 268, distance: 53.3
click at [951, 268] on td "reads: 1.21 ms / writes: 2.70 ms" at bounding box center [1007, 270] width 212 height 21
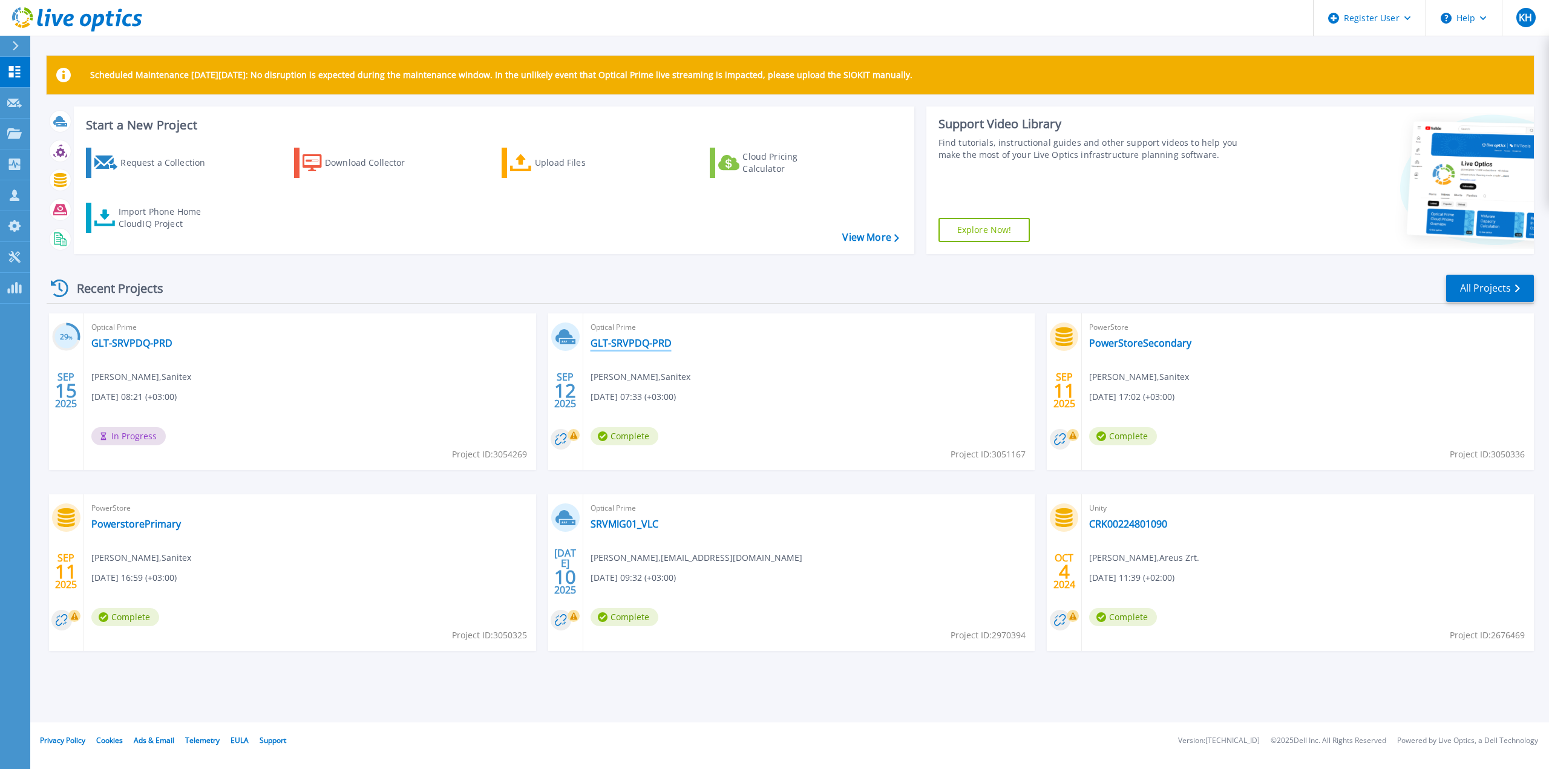
click at [618, 342] on link "GLT-SRVPDQ-PRD" at bounding box center [631, 343] width 81 height 12
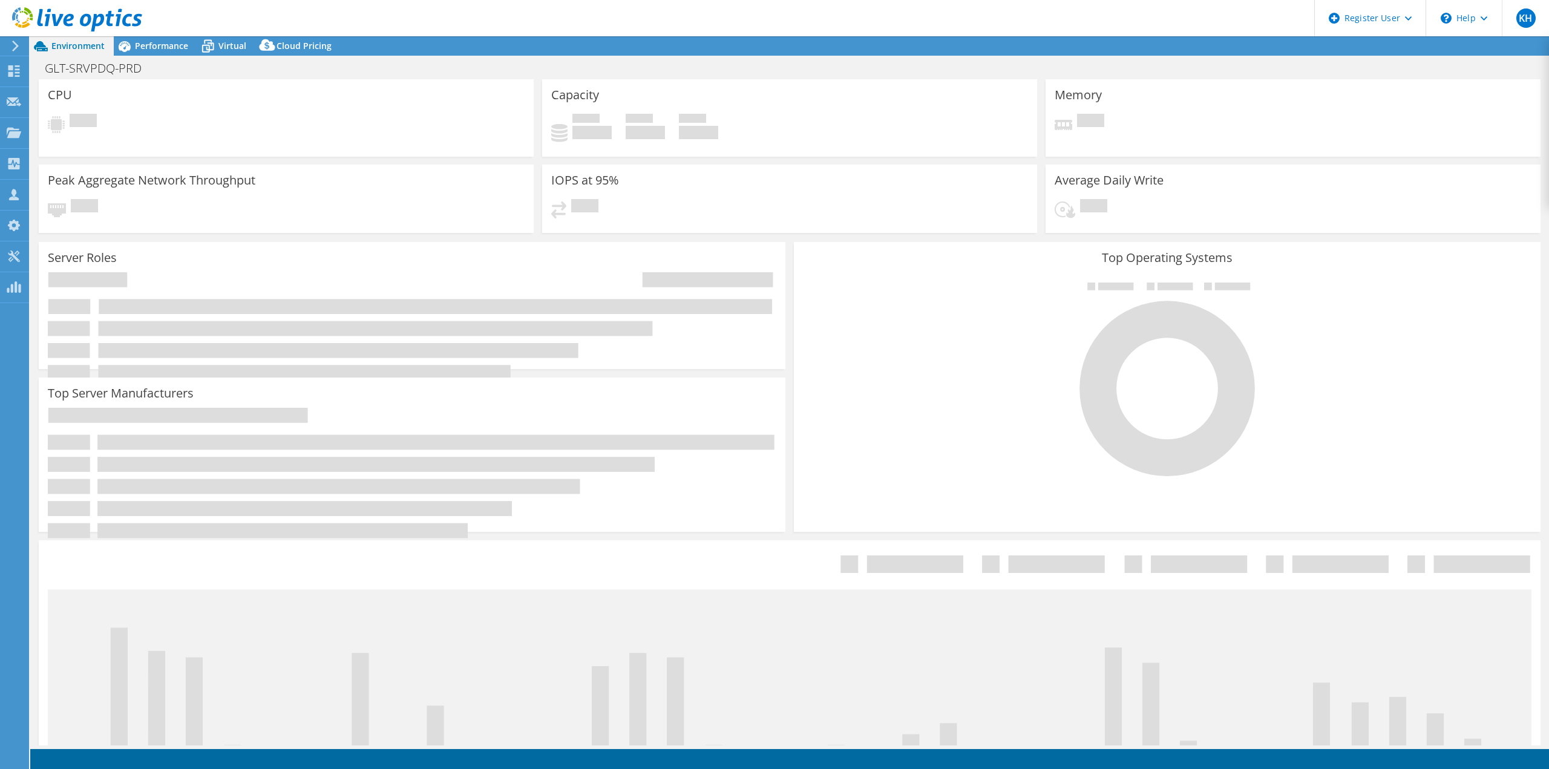
select select "USD"
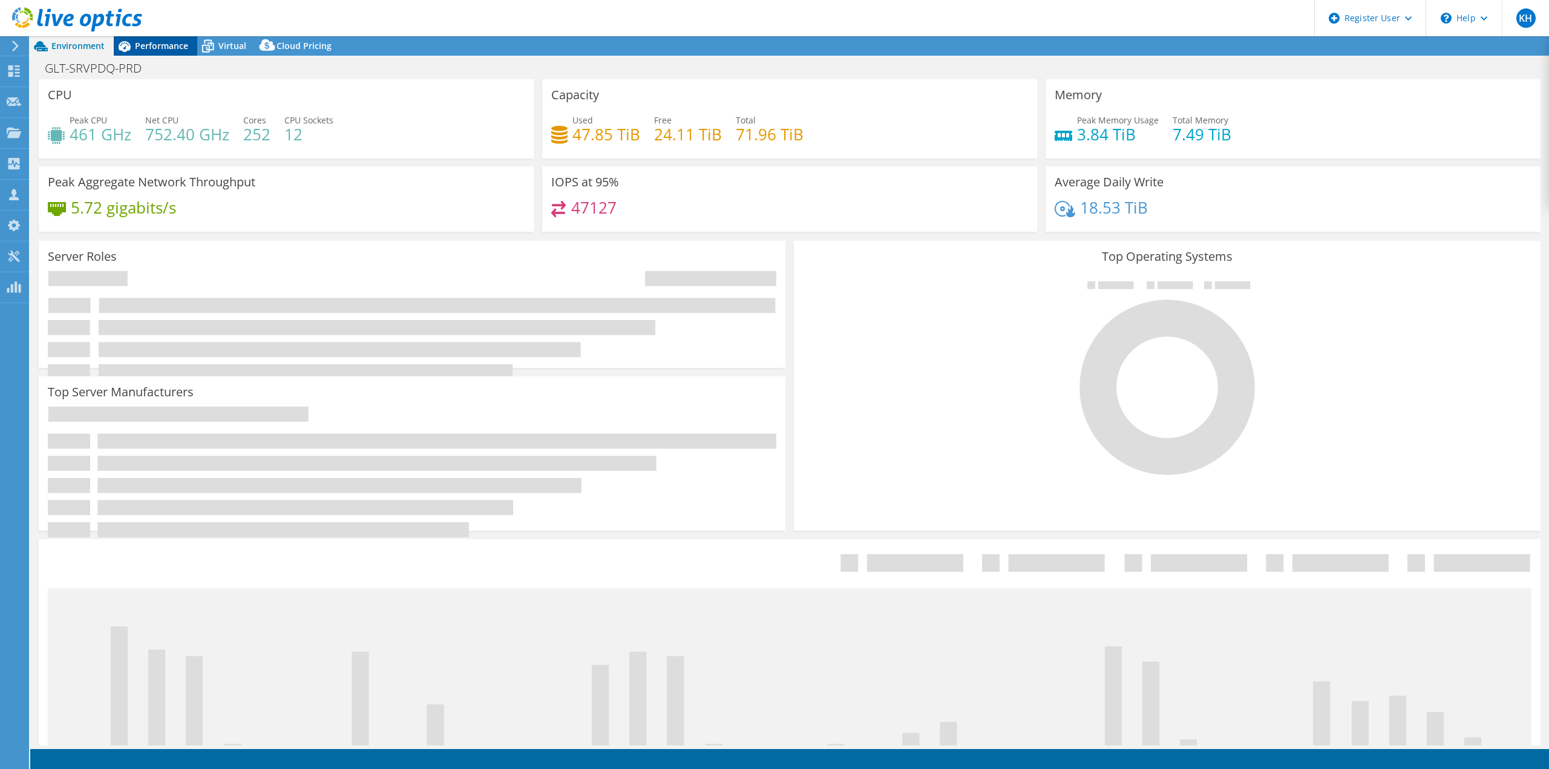
click at [148, 53] on div "Performance" at bounding box center [156, 45] width 84 height 19
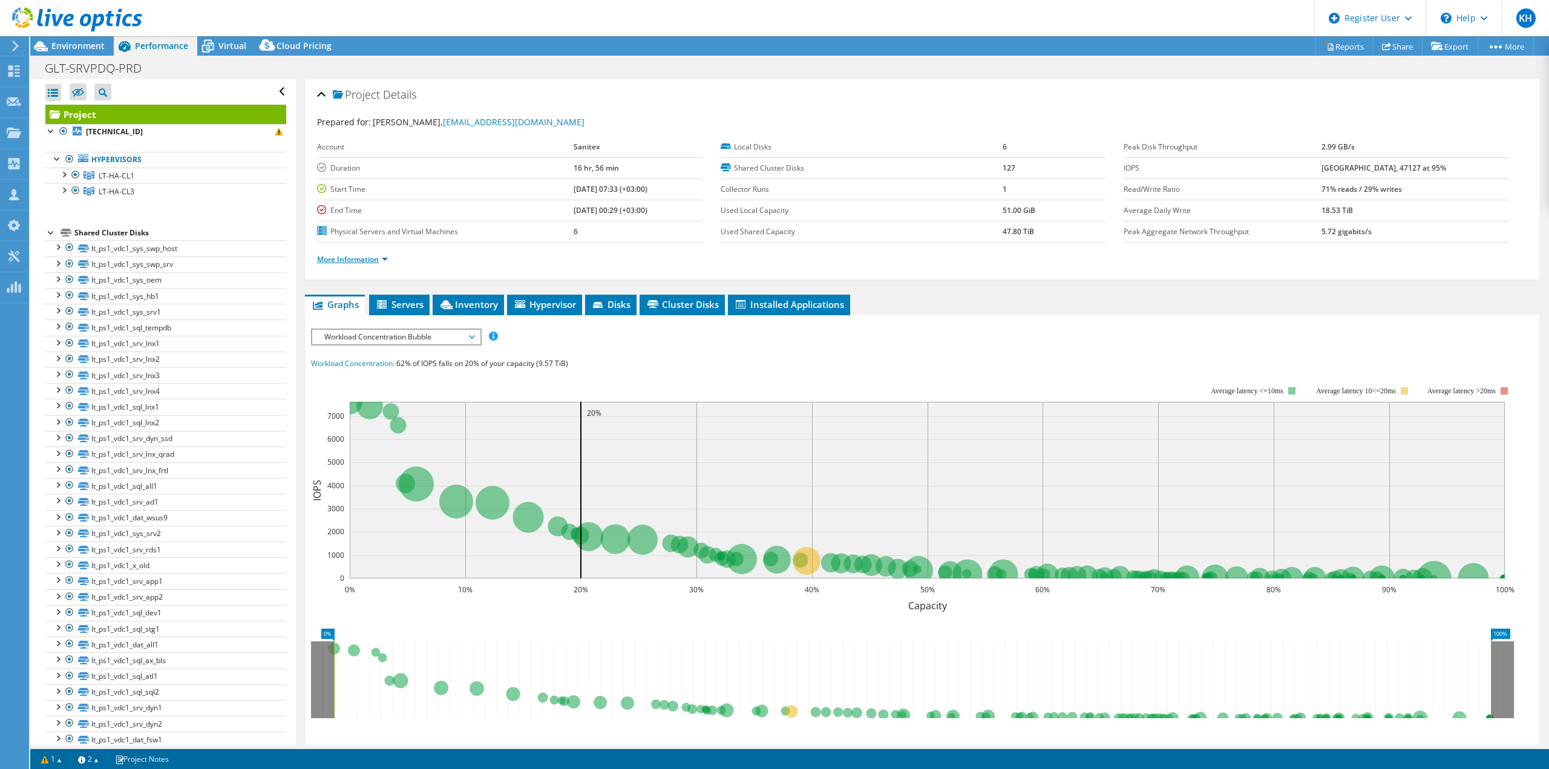
click at [376, 255] on link "More Information" at bounding box center [352, 259] width 71 height 10
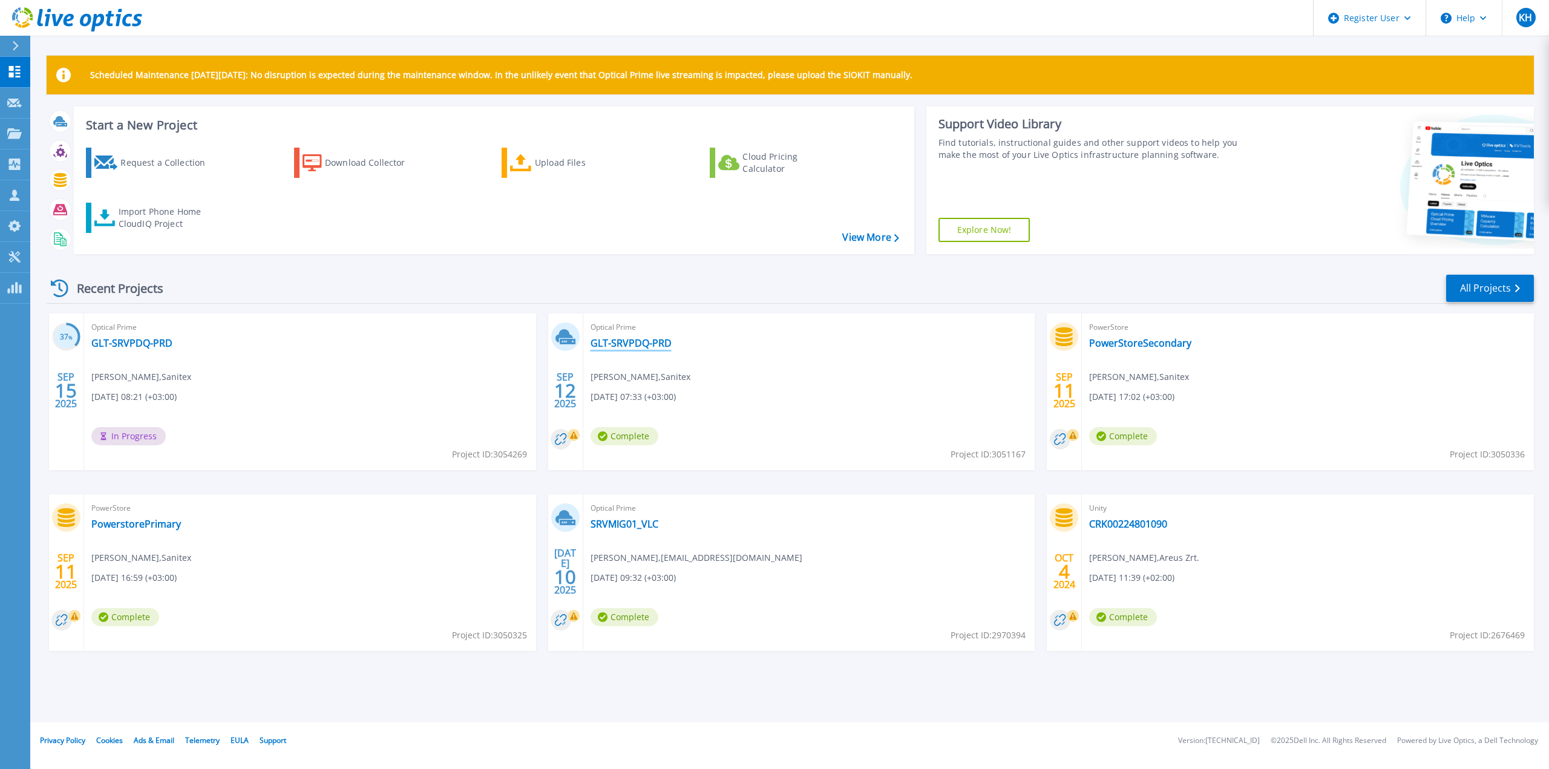
click at [646, 347] on link "GLT-SRVPDQ-PRD" at bounding box center [631, 343] width 81 height 12
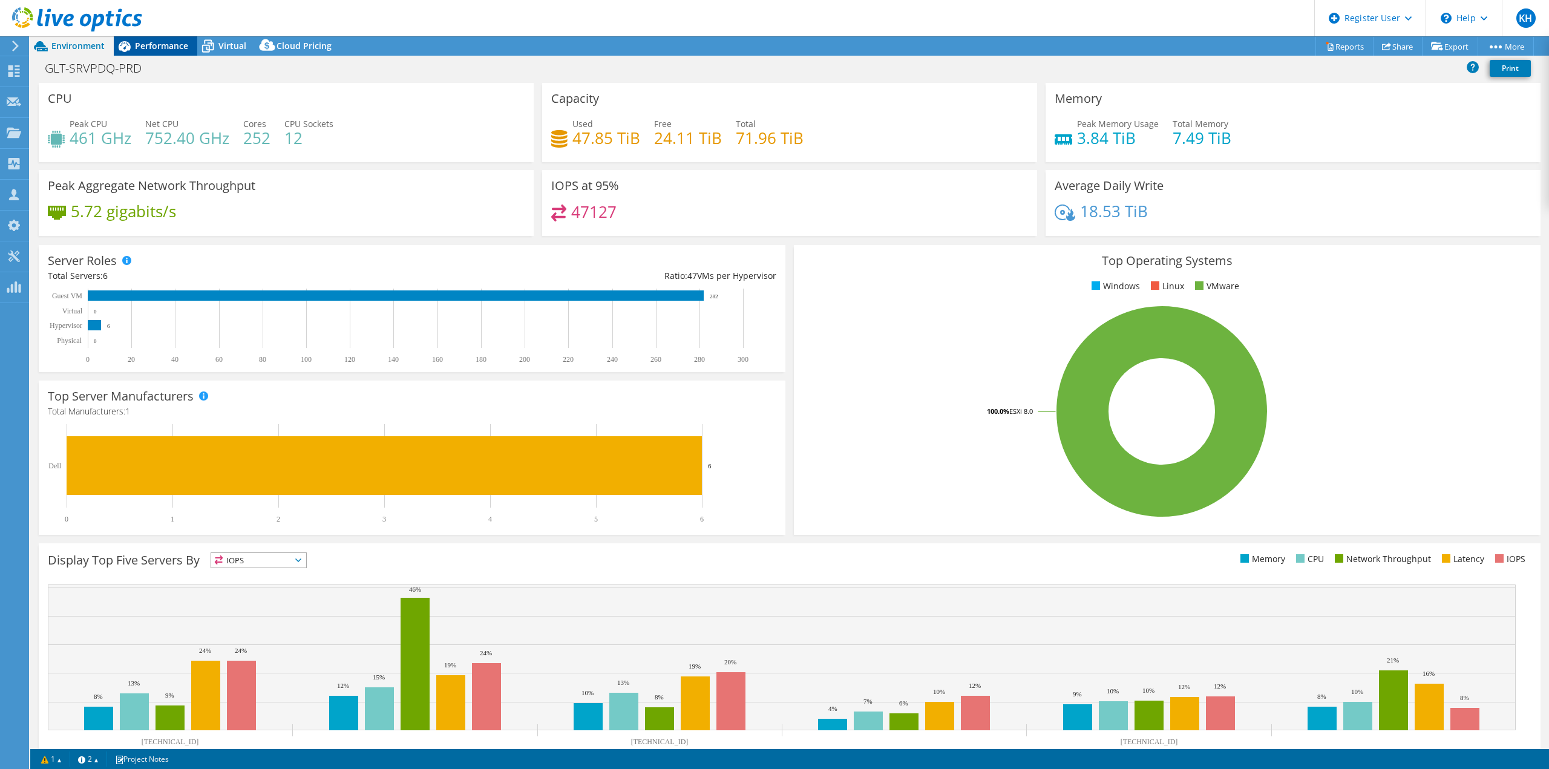
click at [168, 48] on span "Performance" at bounding box center [161, 45] width 53 height 11
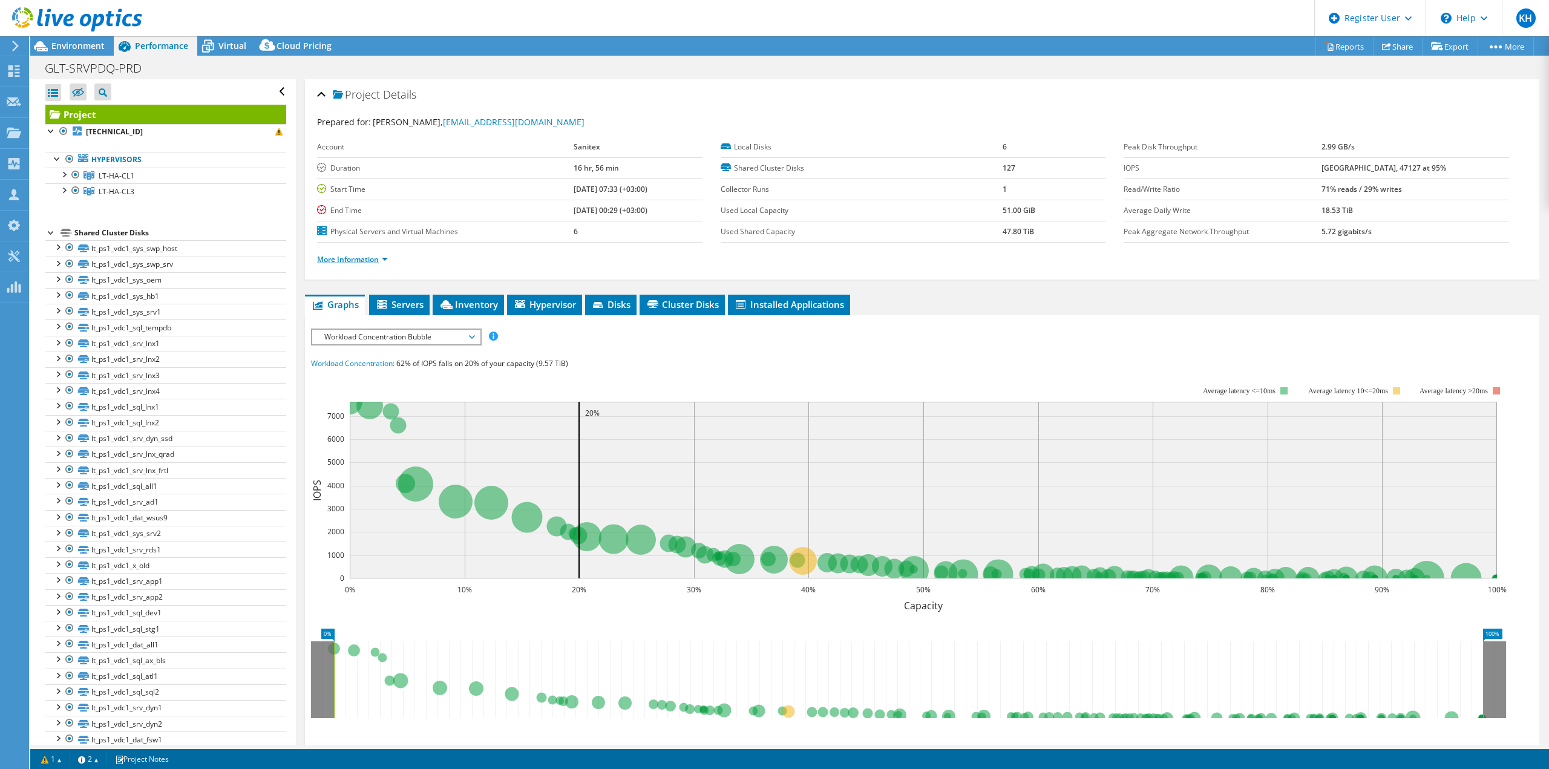
click at [347, 258] on link "More Information" at bounding box center [352, 259] width 71 height 10
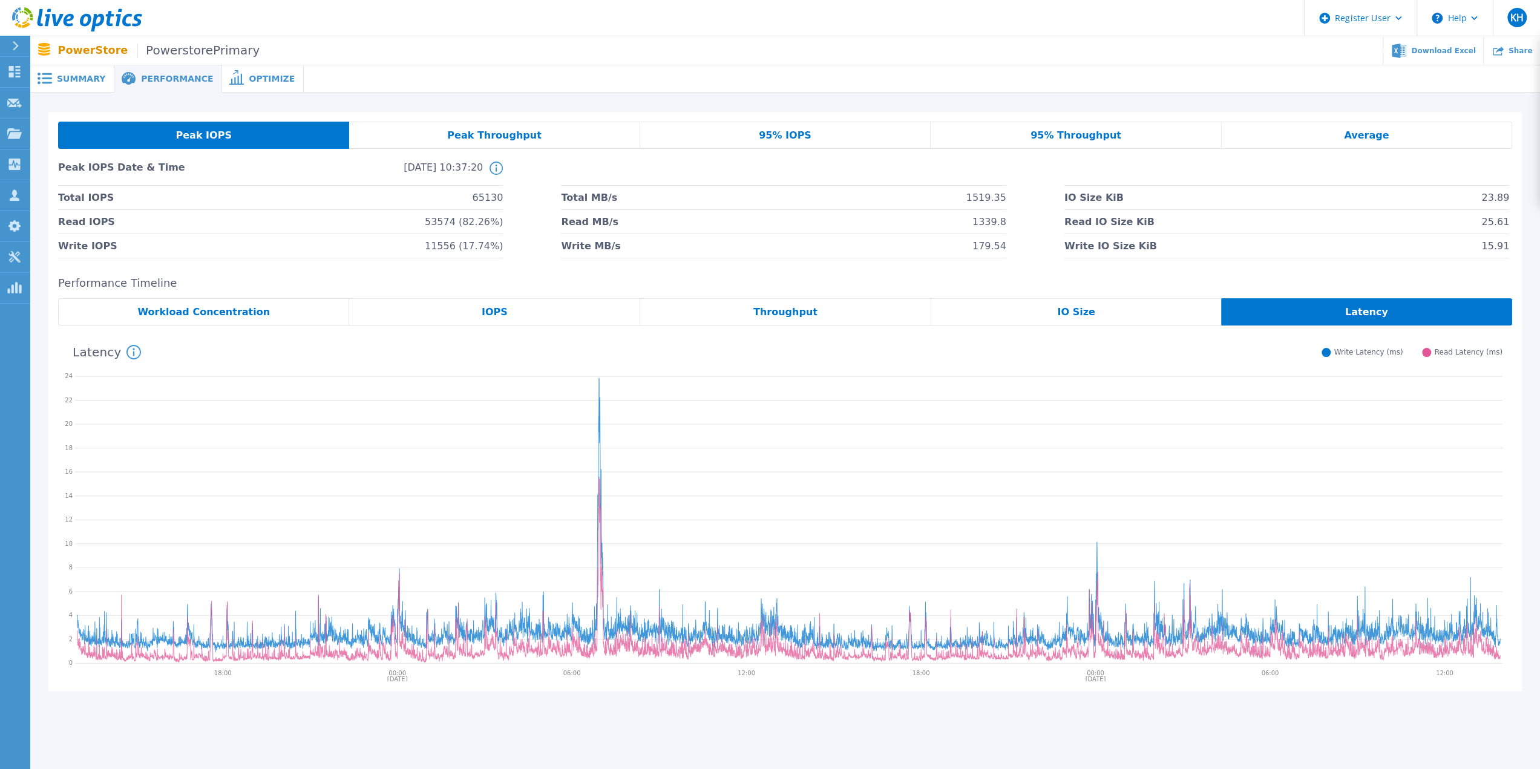
click at [77, 77] on span "Summary" at bounding box center [81, 78] width 48 height 8
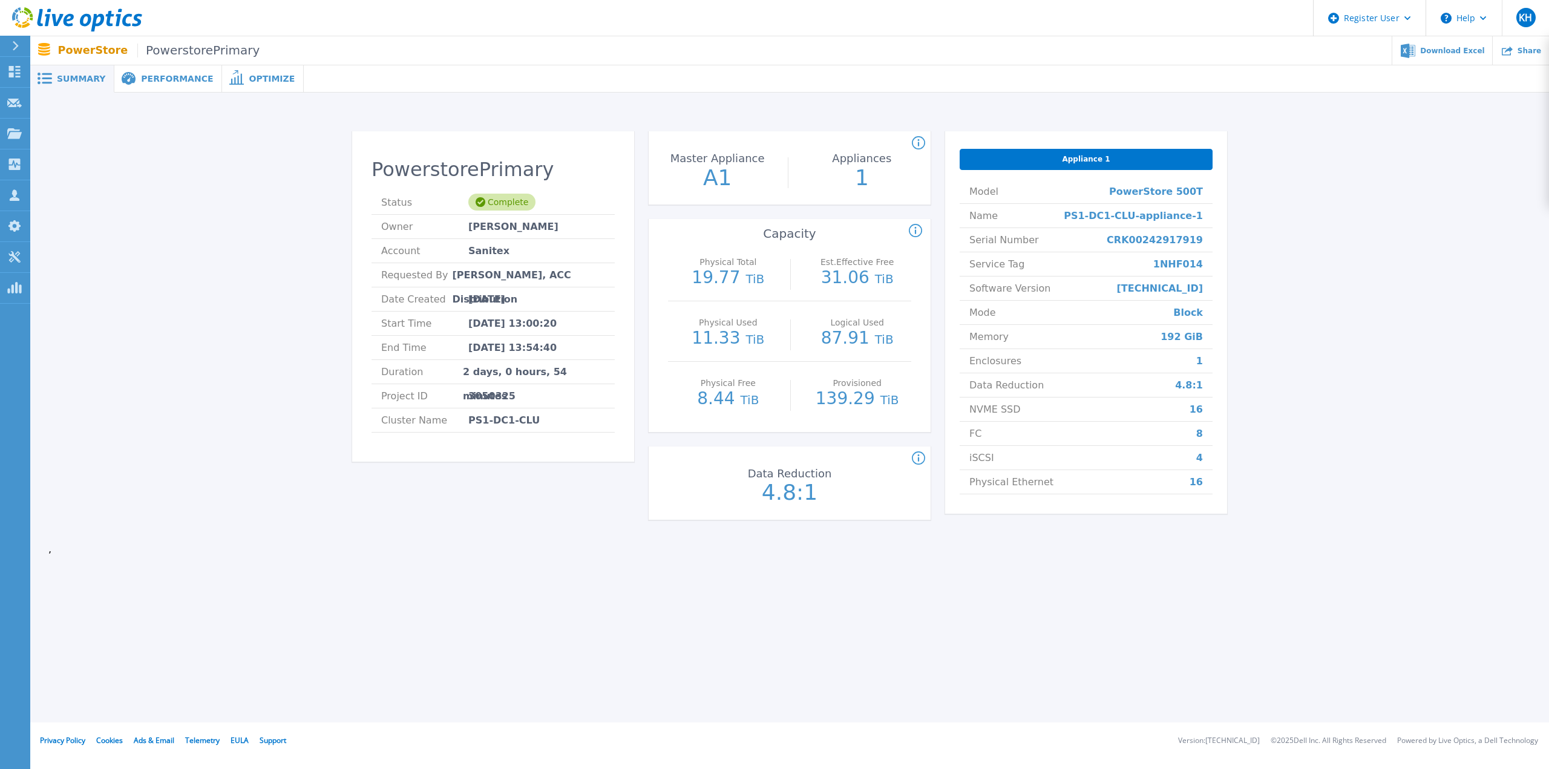
click at [1394, 264] on div "PowerstorePrimary Status Complete Owner [PERSON_NAME] Account Sanitex Requested…" at bounding box center [789, 328] width 1483 height 432
click at [148, 72] on div "Performance" at bounding box center [168, 78] width 108 height 27
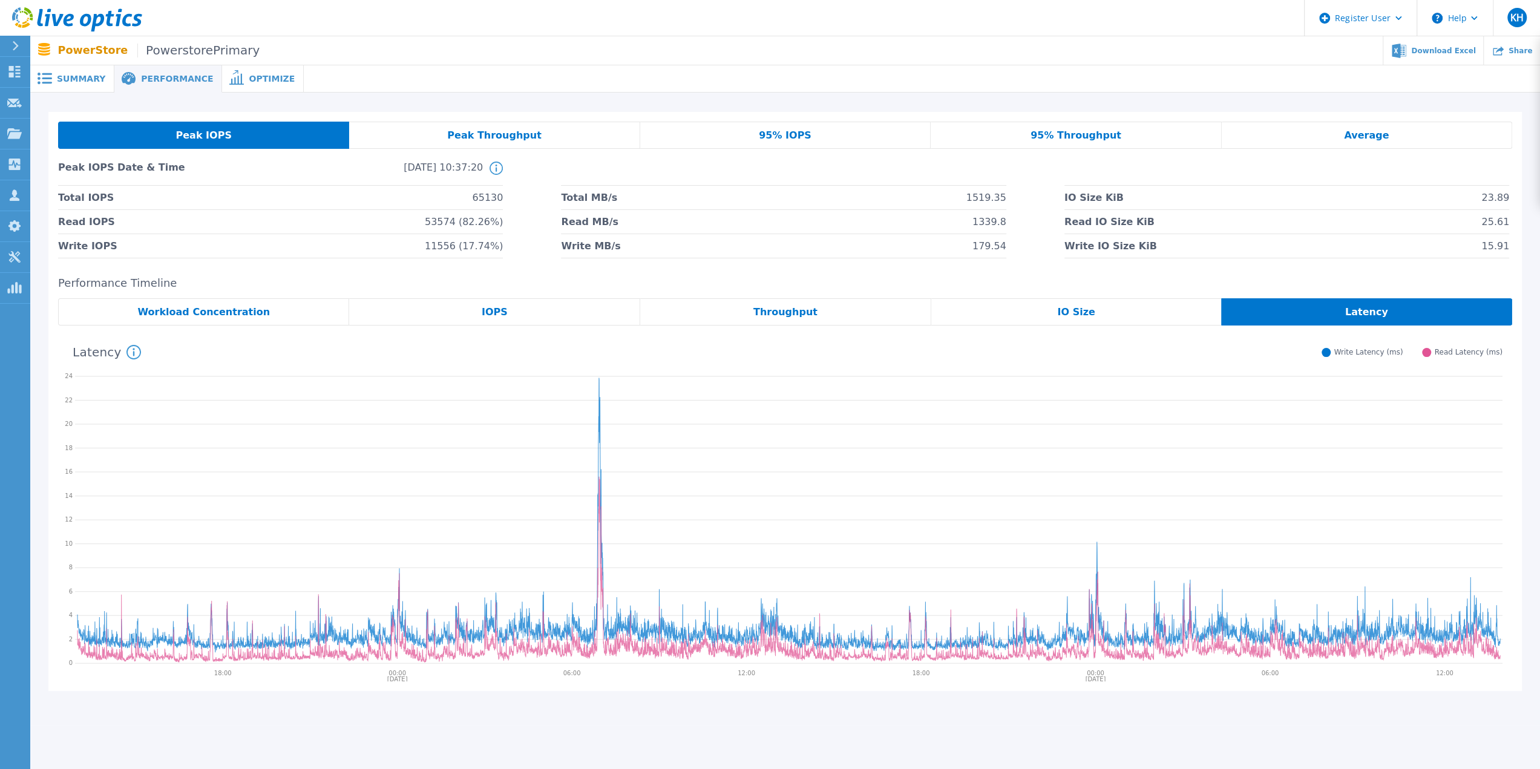
click at [1106, 314] on div "IO Size" at bounding box center [1076, 311] width 290 height 27
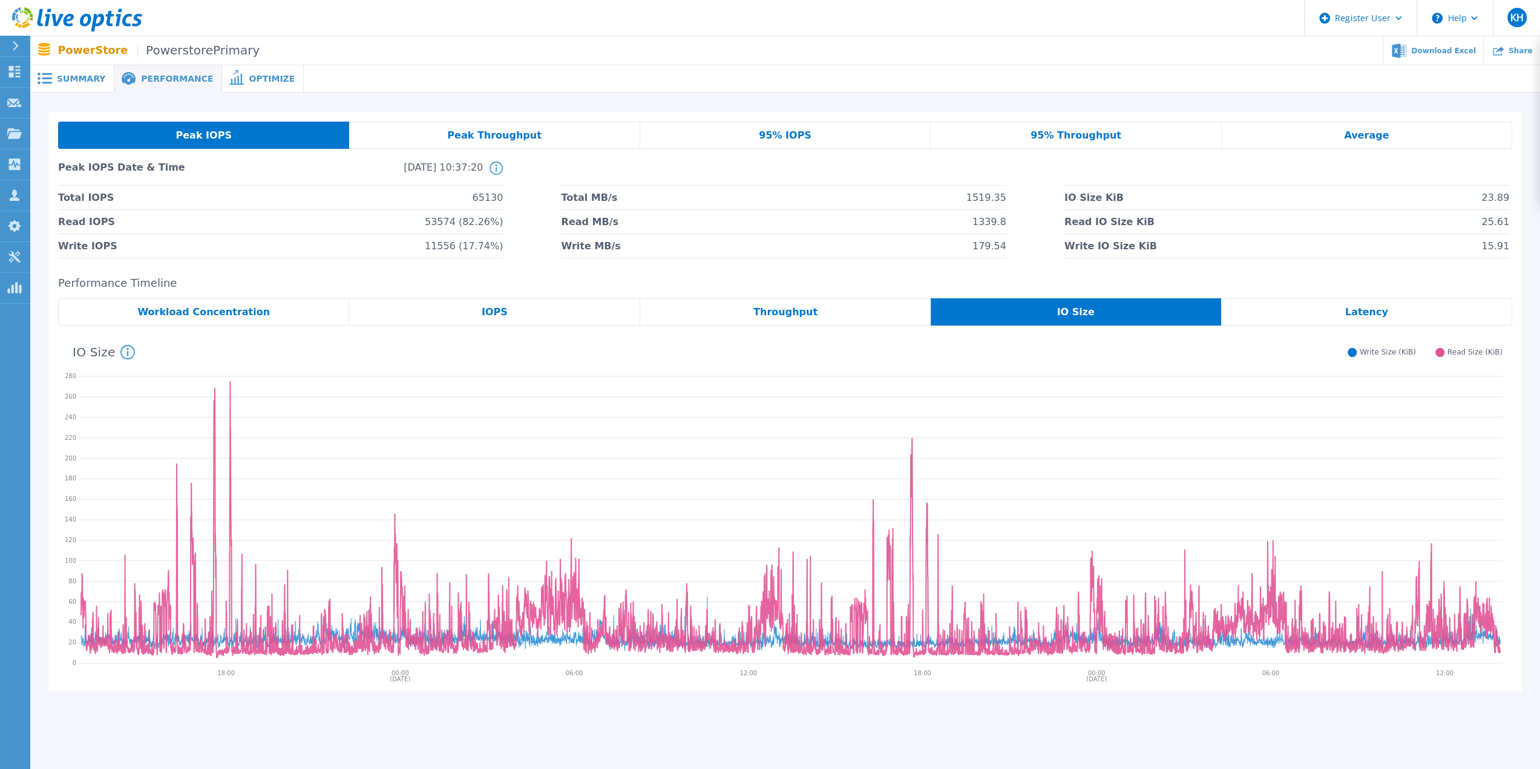
drag, startPoint x: 304, startPoint y: 614, endPoint x: 403, endPoint y: 602, distance: 100.1
click at [398, 605] on icon at bounding box center [791, 518] width 1424 height 303
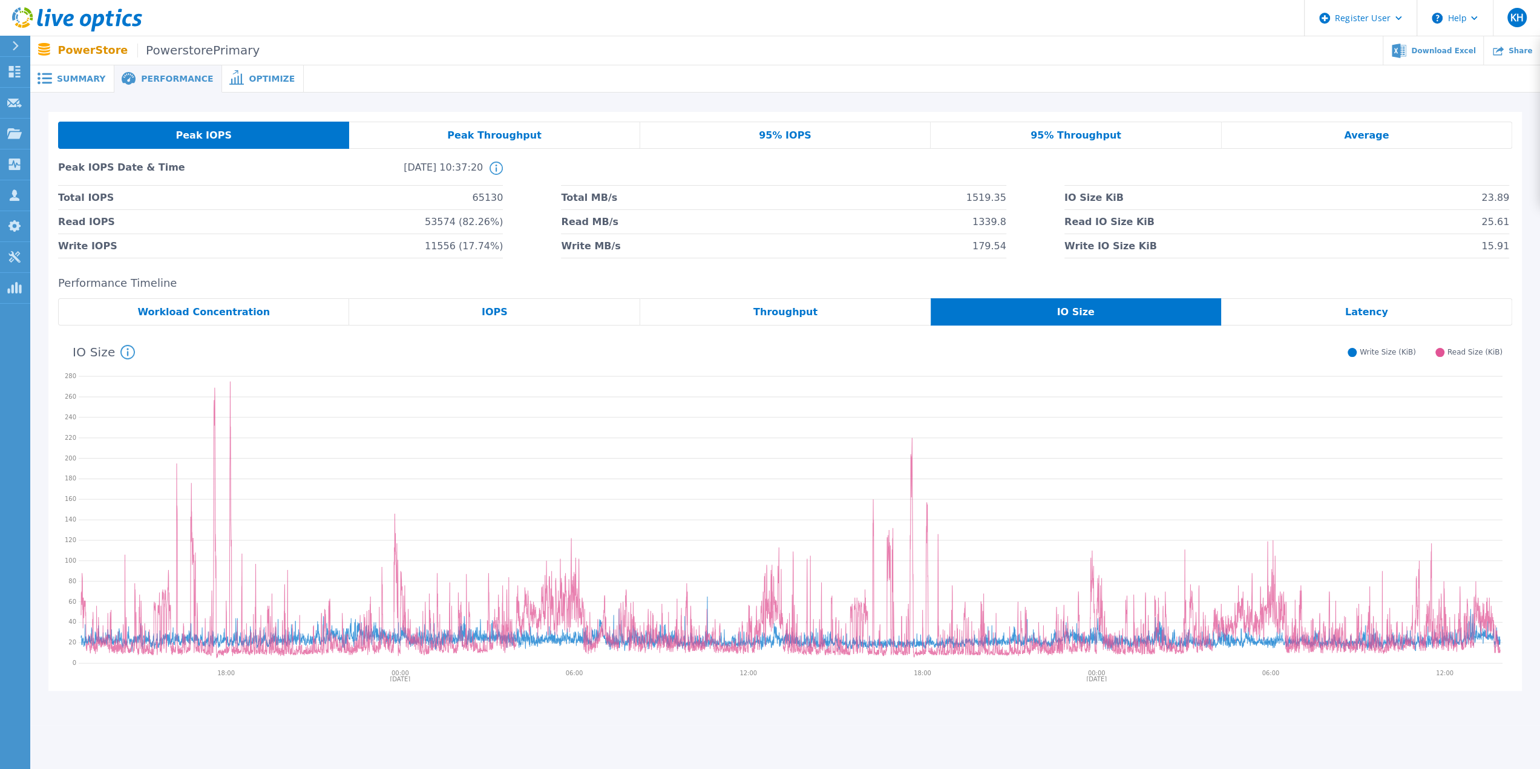
click at [818, 313] on div "Throughput" at bounding box center [785, 311] width 290 height 27
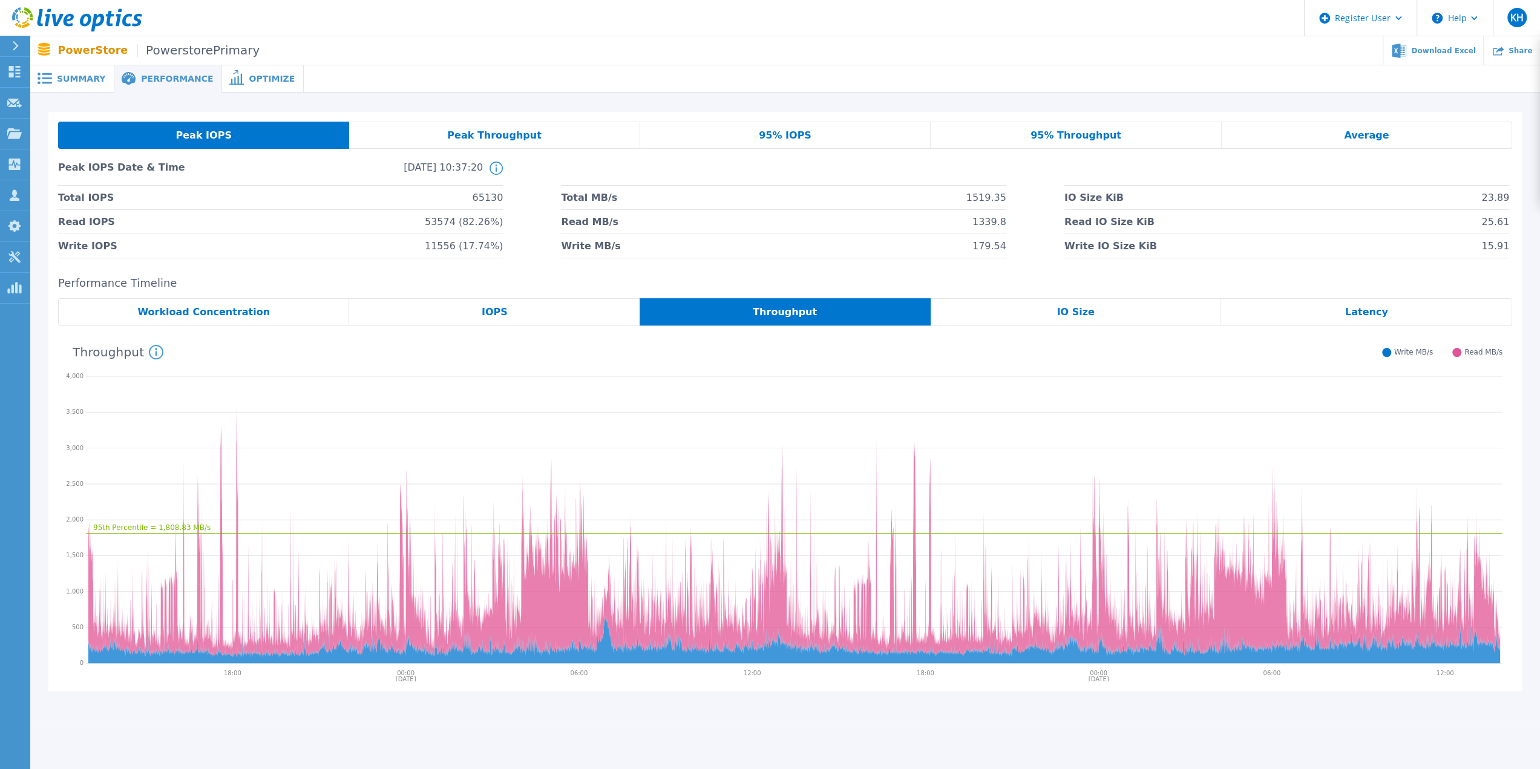
click at [1394, 310] on div "Latency" at bounding box center [1366, 311] width 291 height 27
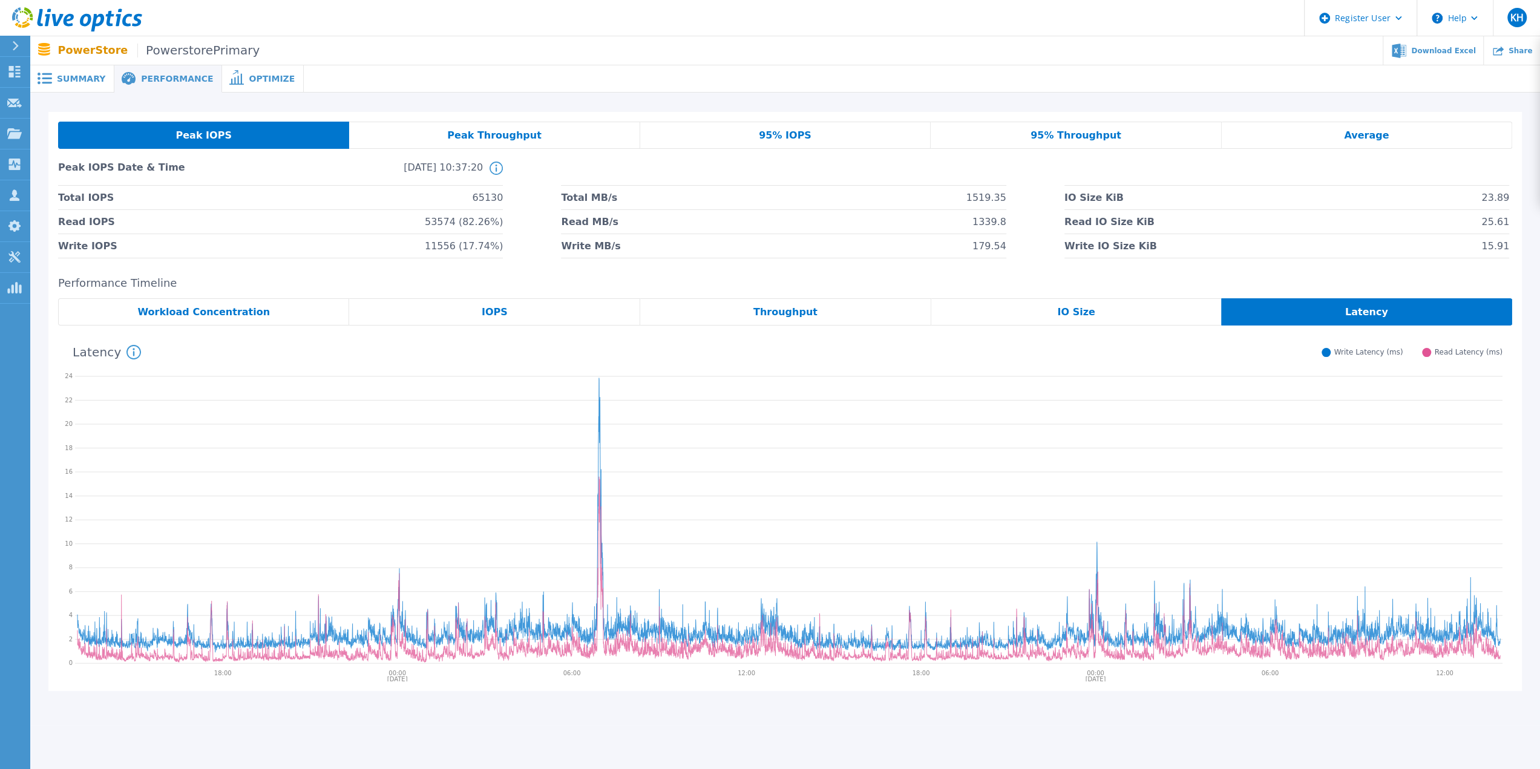
click at [812, 313] on div "Throughput" at bounding box center [785, 311] width 291 height 27
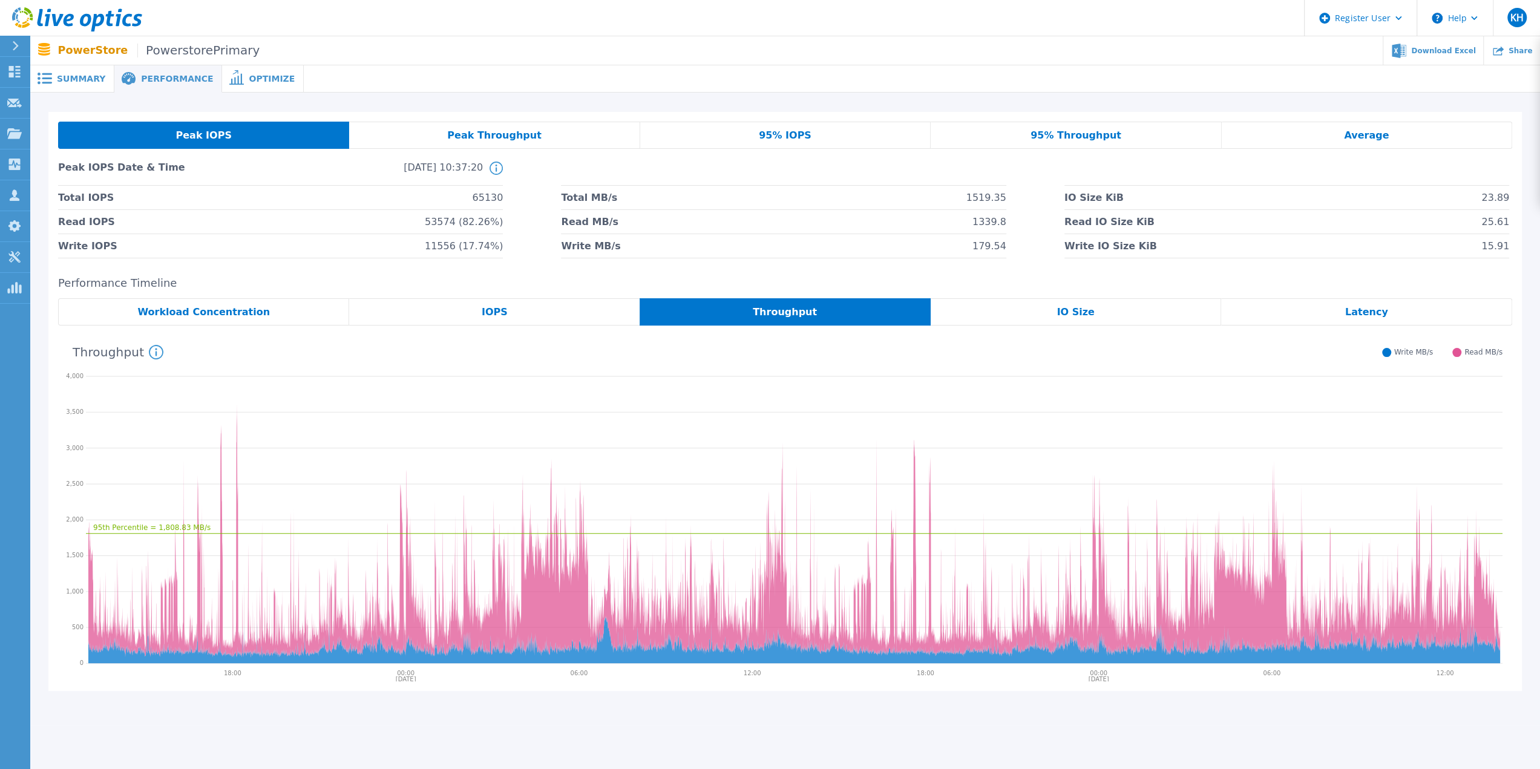
click at [498, 320] on div "IOPS" at bounding box center [494, 311] width 290 height 27
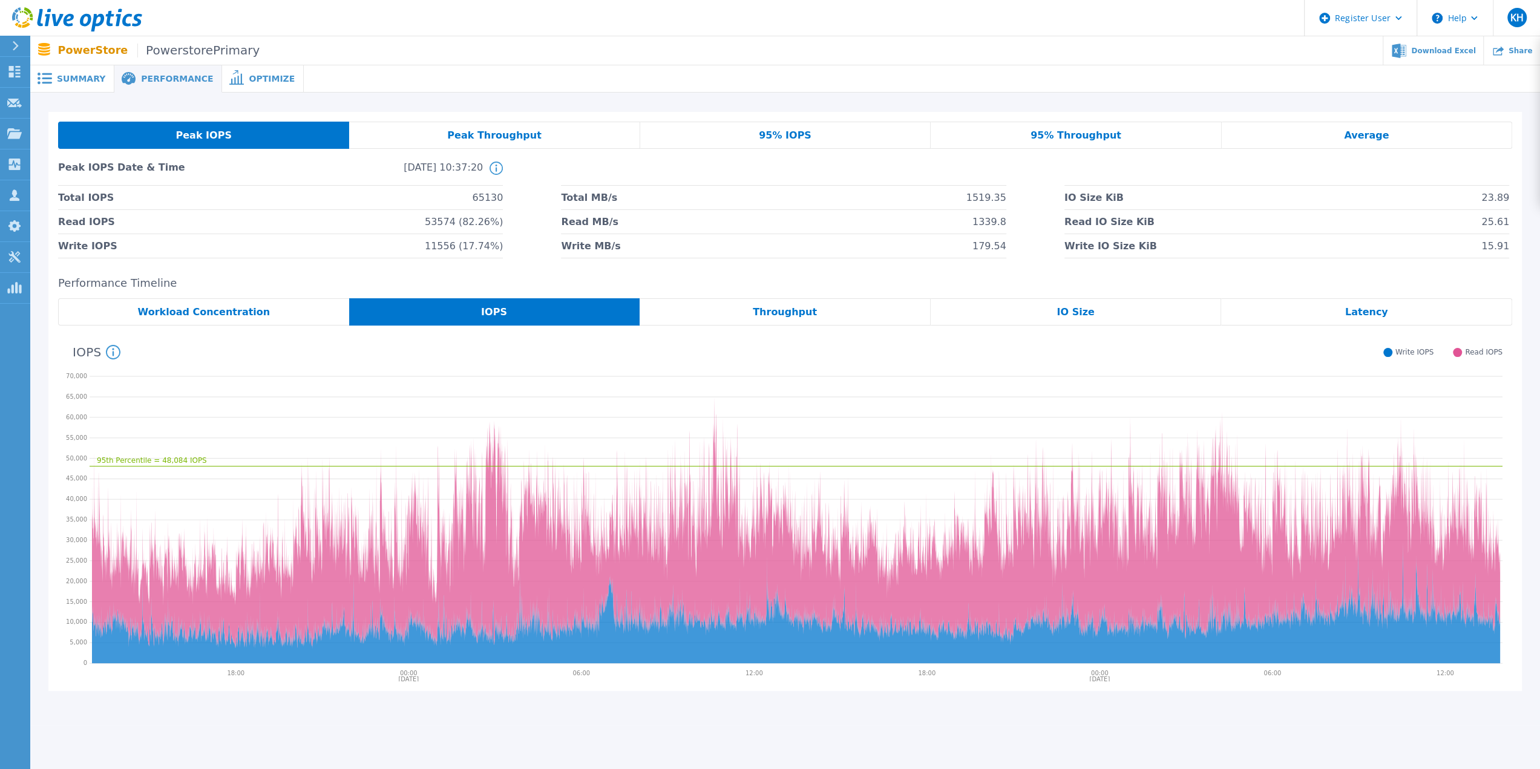
click at [491, 325] on div "IOPS" at bounding box center [494, 311] width 291 height 27
click at [102, 77] on div "Summary" at bounding box center [72, 78] width 84 height 27
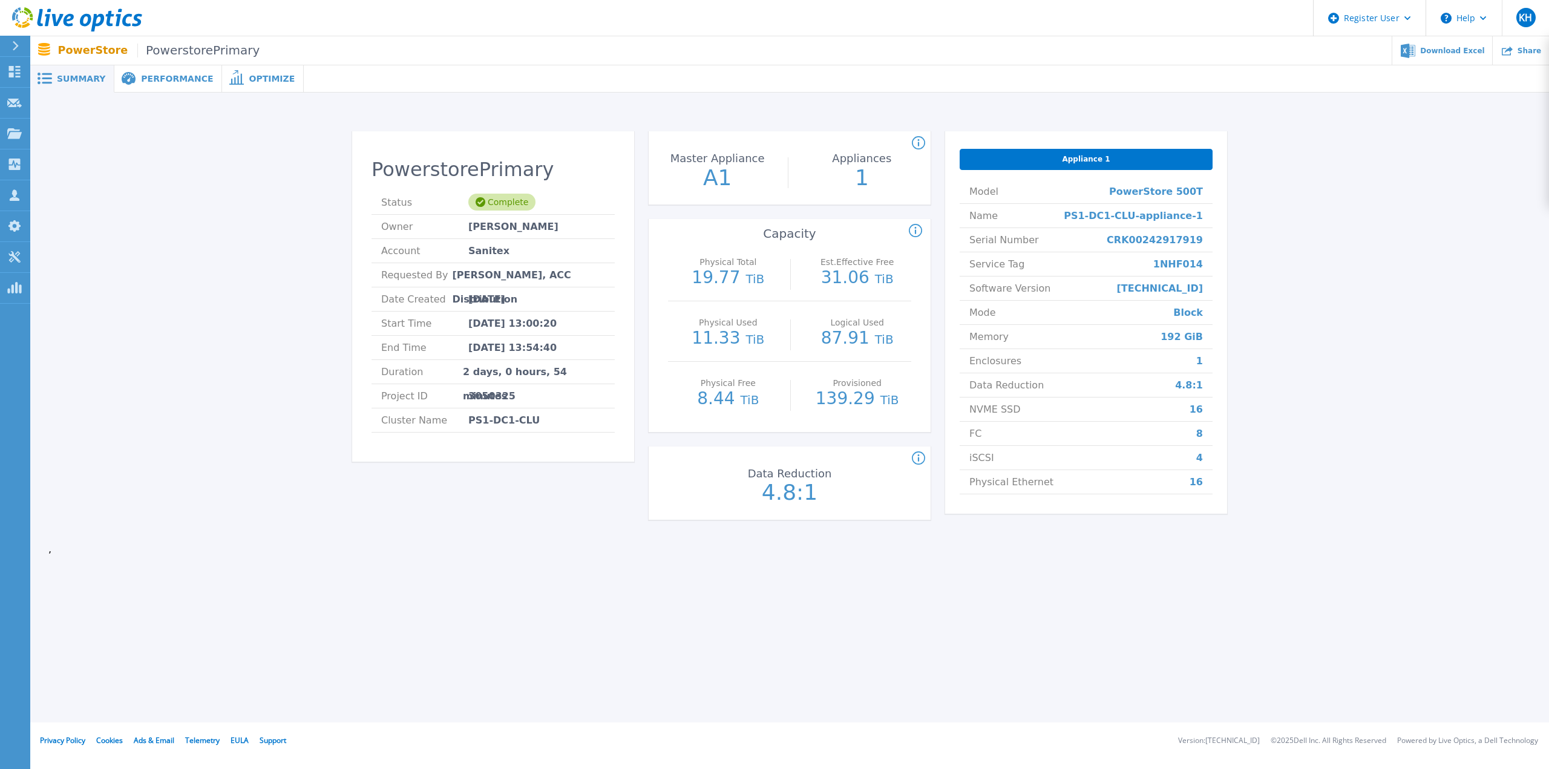
click at [157, 82] on span "Performance" at bounding box center [177, 78] width 72 height 8
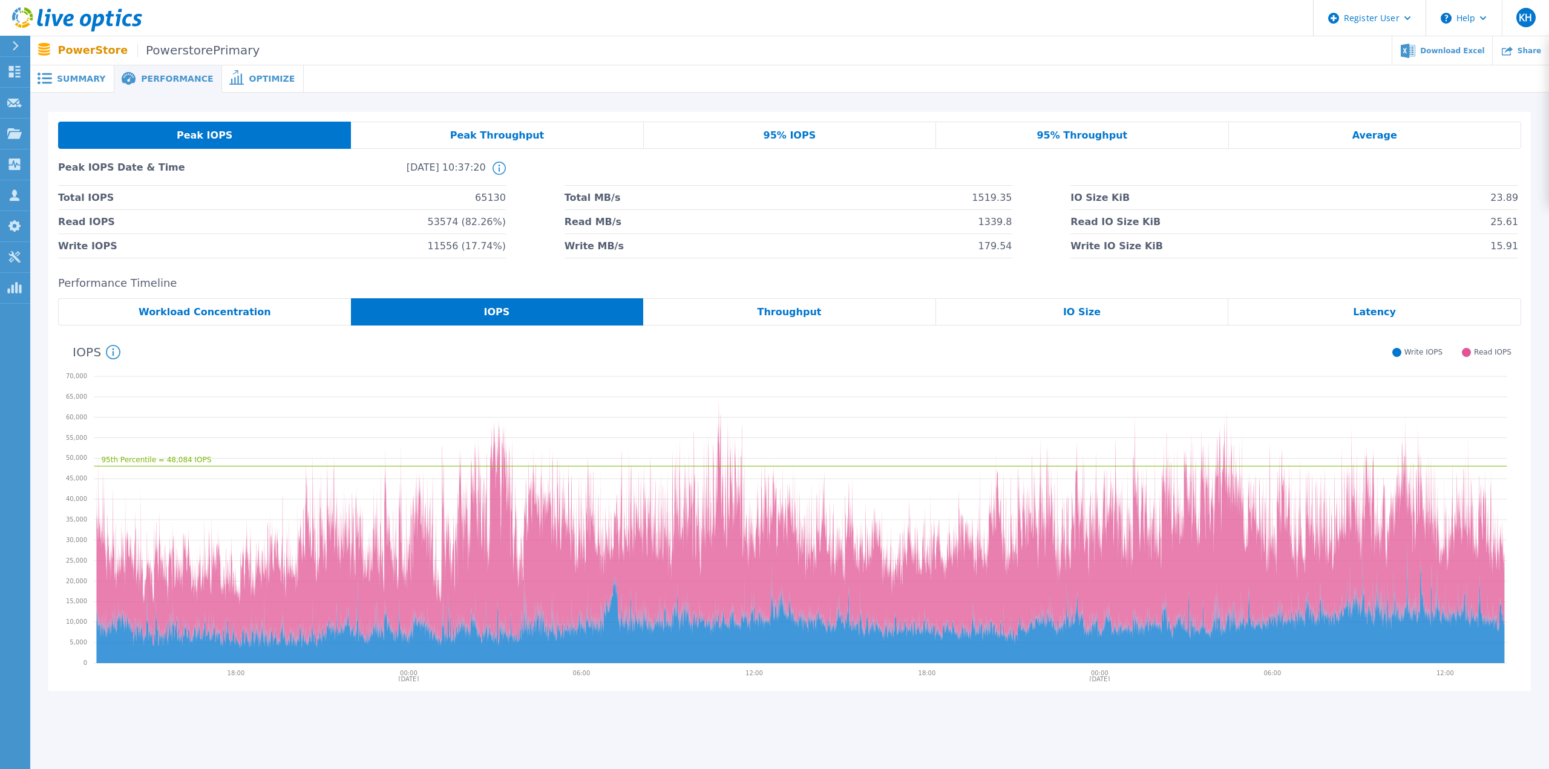
click at [153, 77] on span "Performance" at bounding box center [177, 78] width 72 height 8
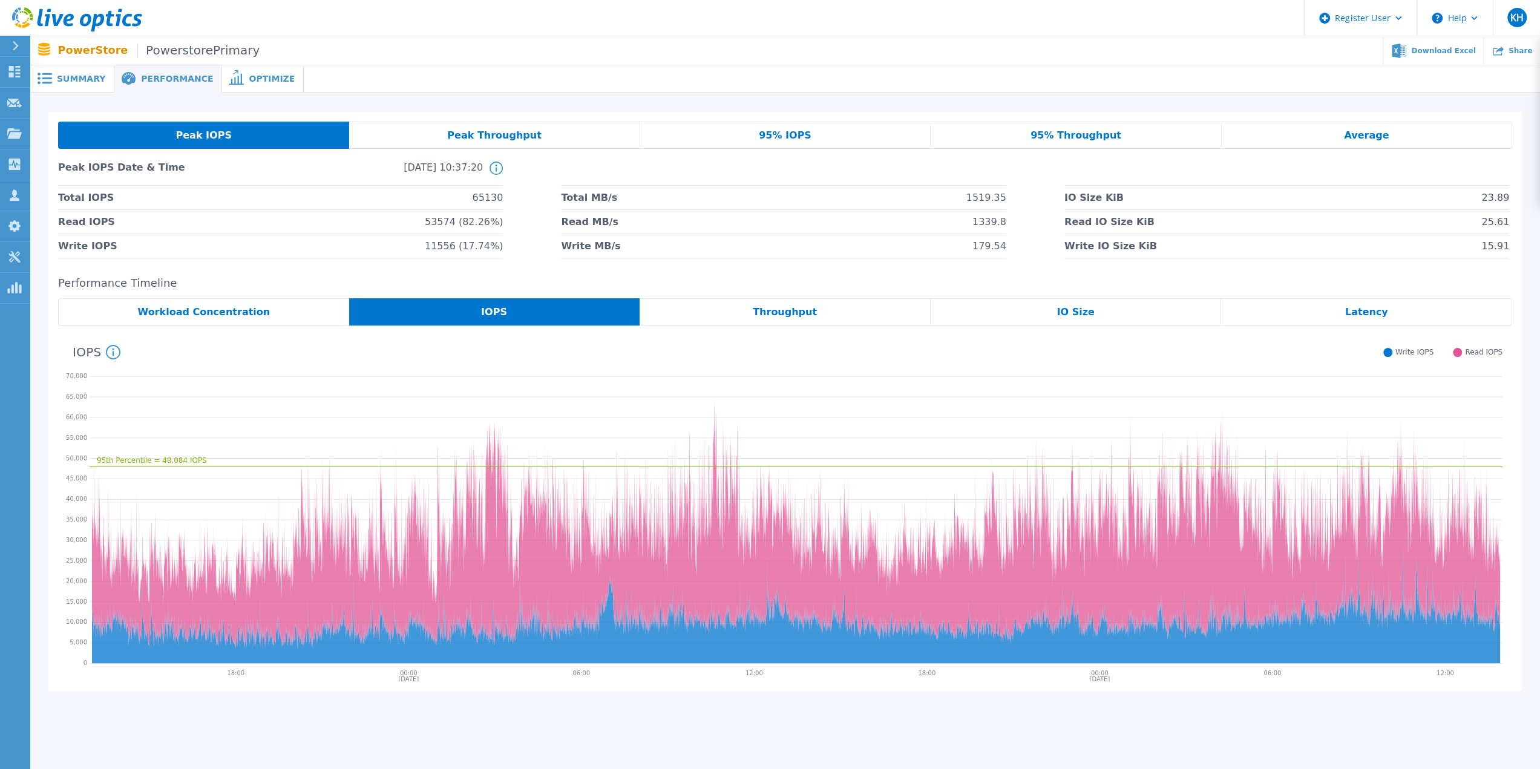
click at [79, 74] on span "Summary" at bounding box center [81, 78] width 48 height 8
